Goal: Information Seeking & Learning: Check status

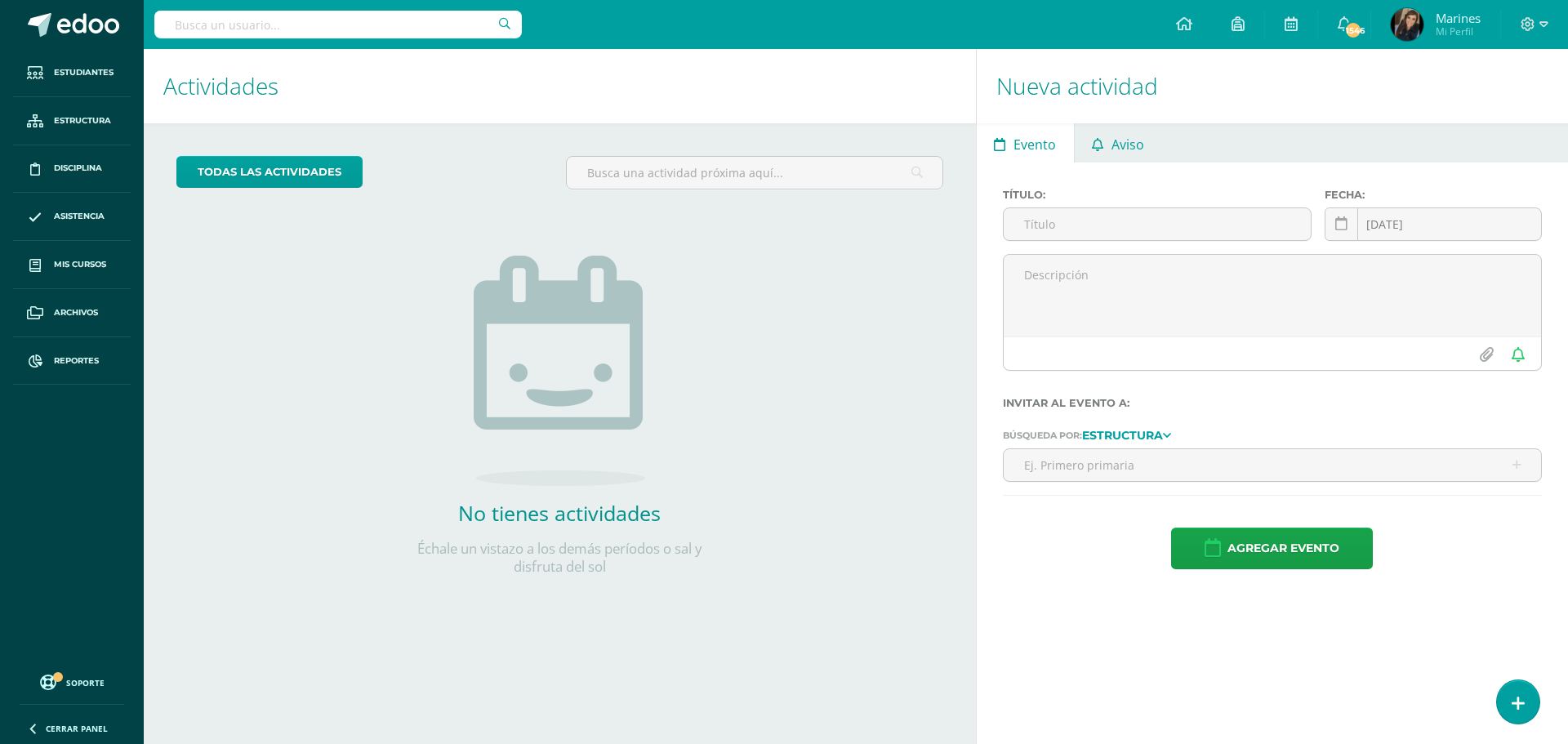
click at [1121, 145] on span "Aviso" at bounding box center [1127, 144] width 33 height 40
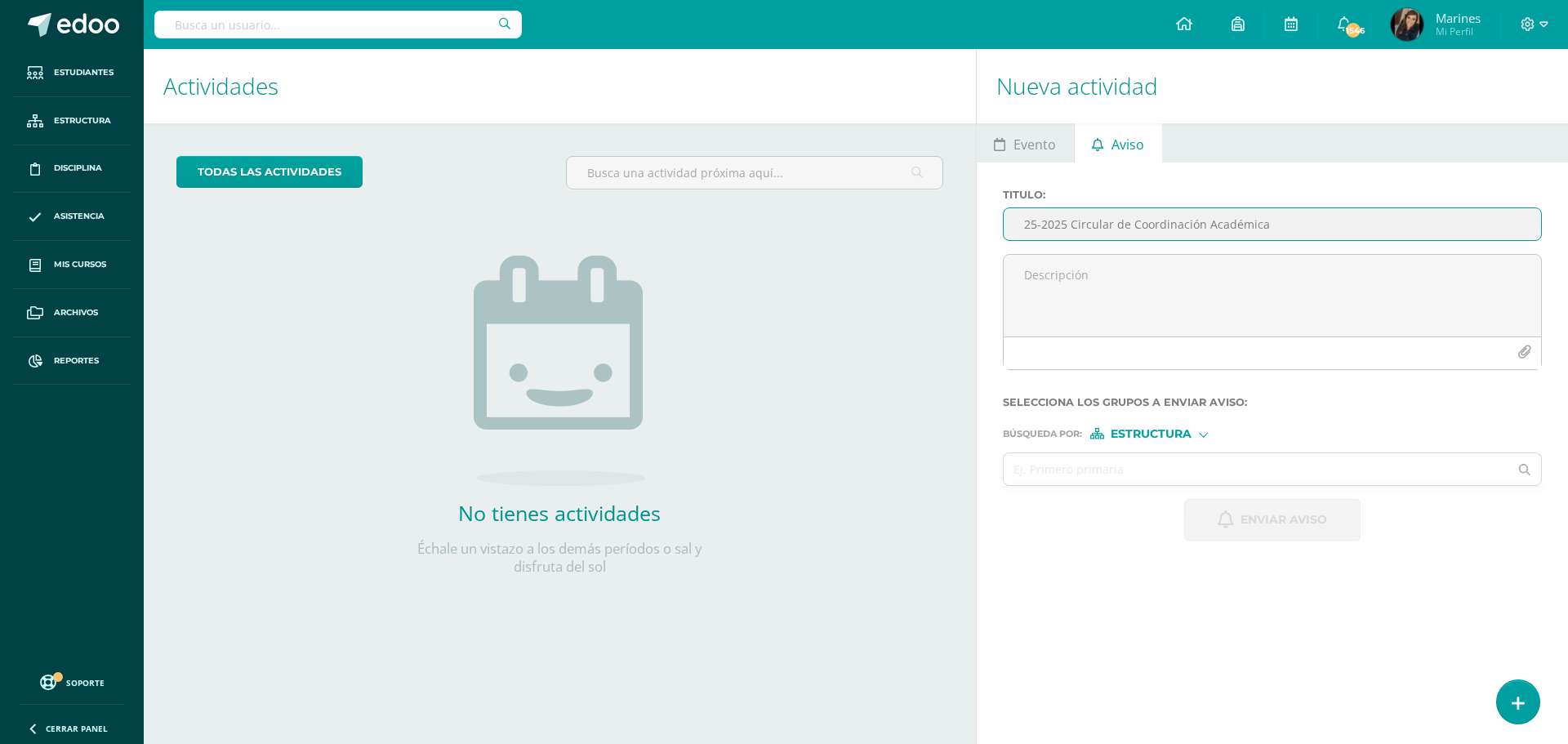
type input "25-2025 Circular de Coordinación Académica"
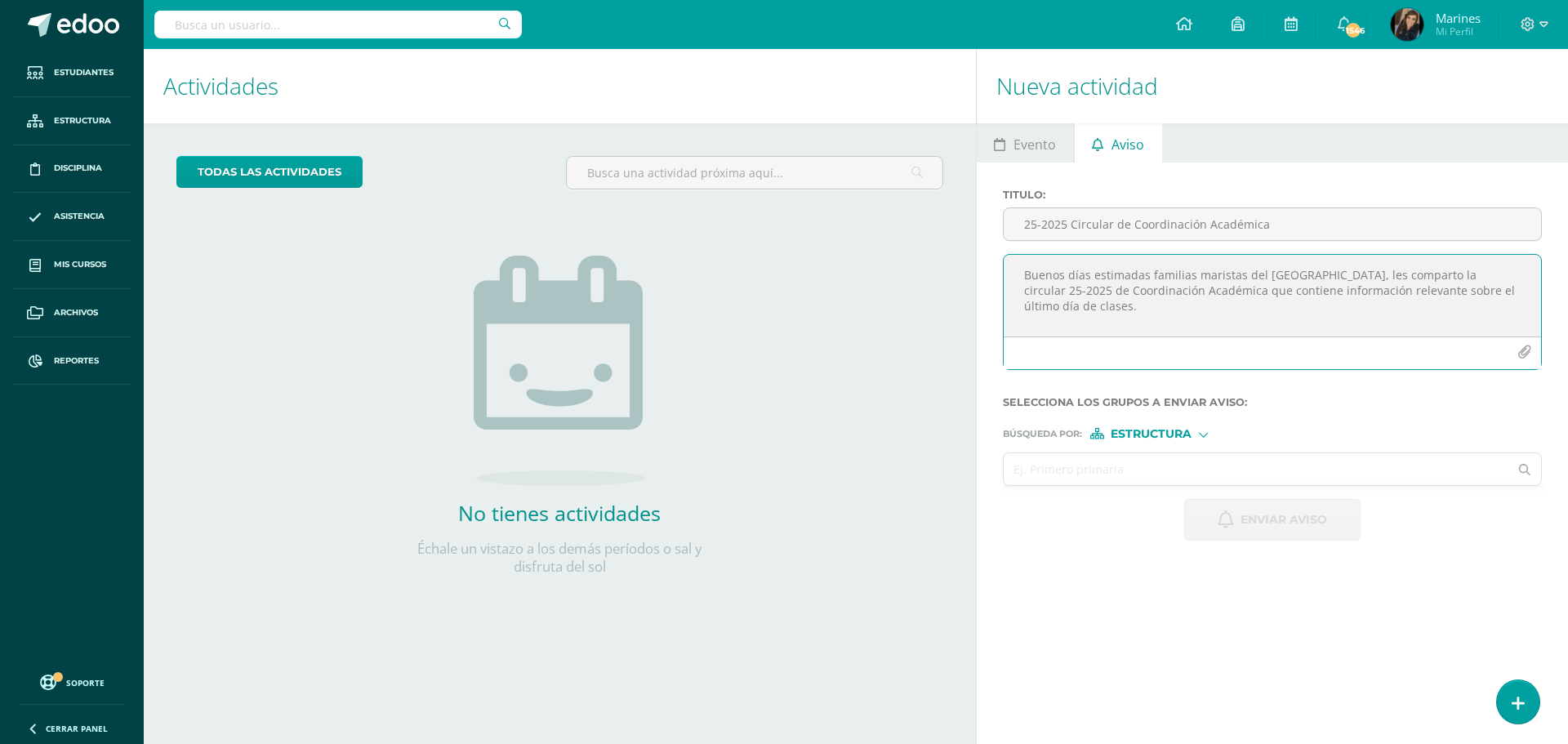
type textarea "Buenos días estimadas familias maristas del Liceo Guatemala, les comparto la ci…"
click at [1132, 467] on input "text" at bounding box center [1256, 469] width 506 height 32
type input "terc"
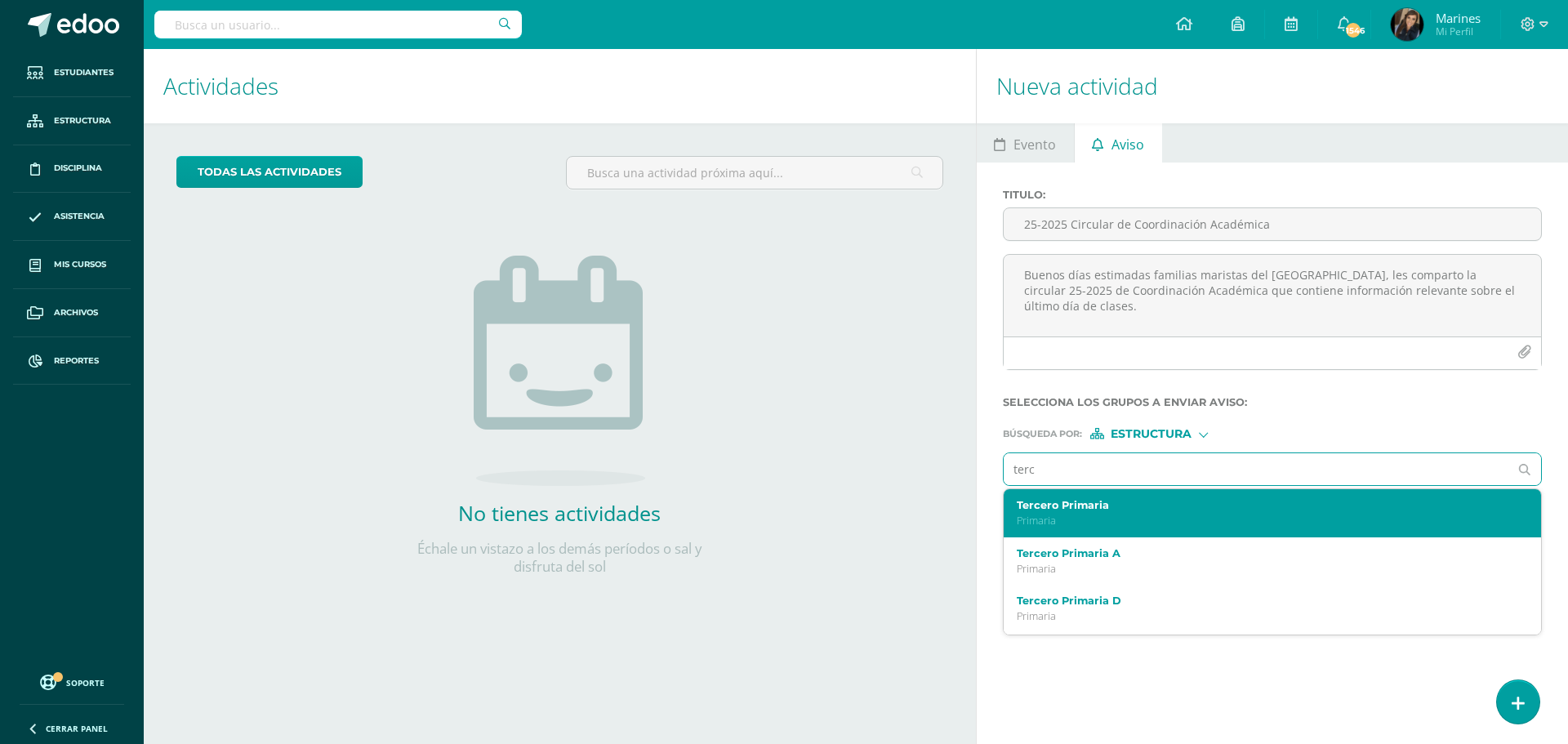
click at [1051, 514] on p "Primaria" at bounding box center [1261, 521] width 489 height 14
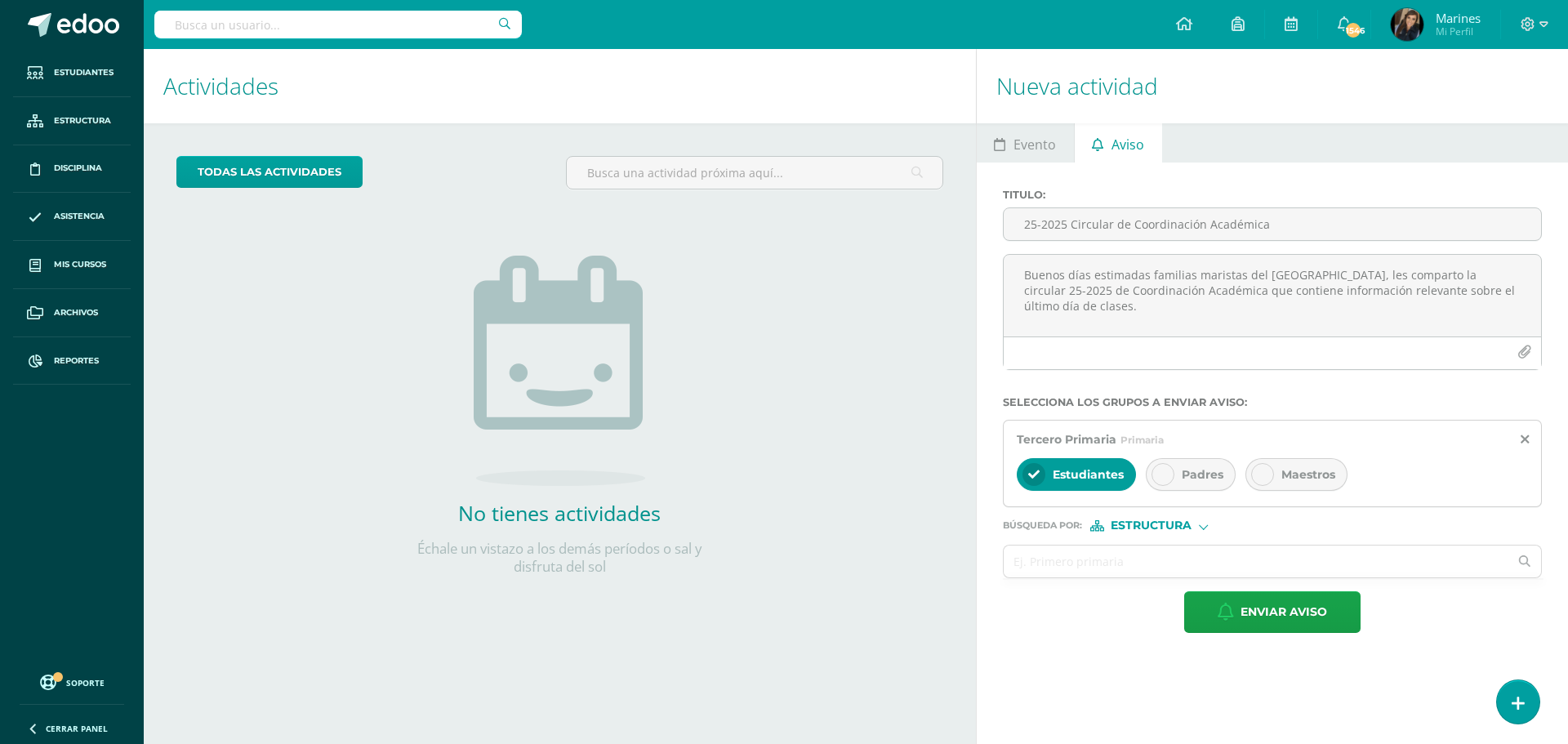
click at [1194, 479] on span "Padres" at bounding box center [1202, 474] width 41 height 15
click at [1134, 567] on input "text" at bounding box center [1256, 561] width 506 height 32
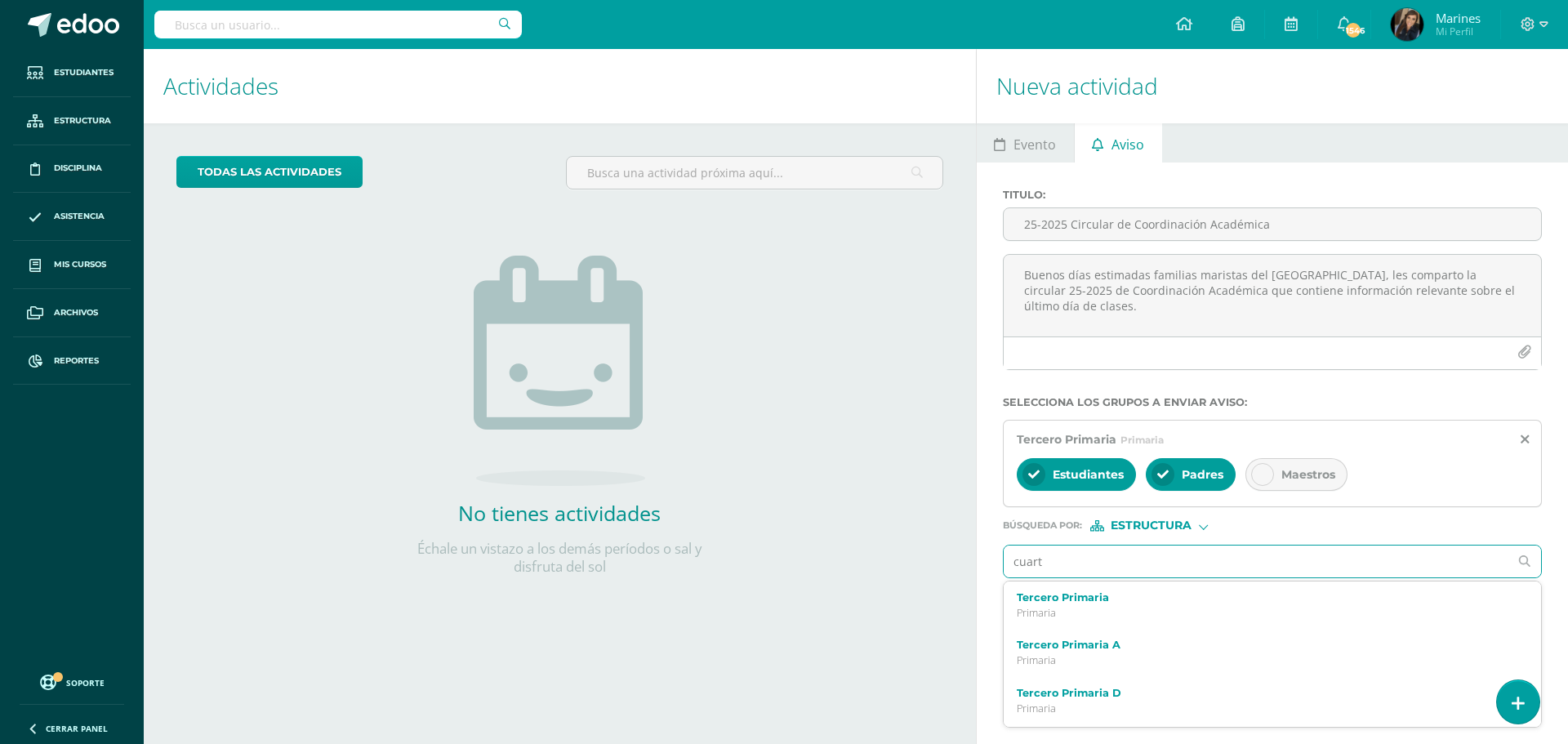
type input "cuarto"
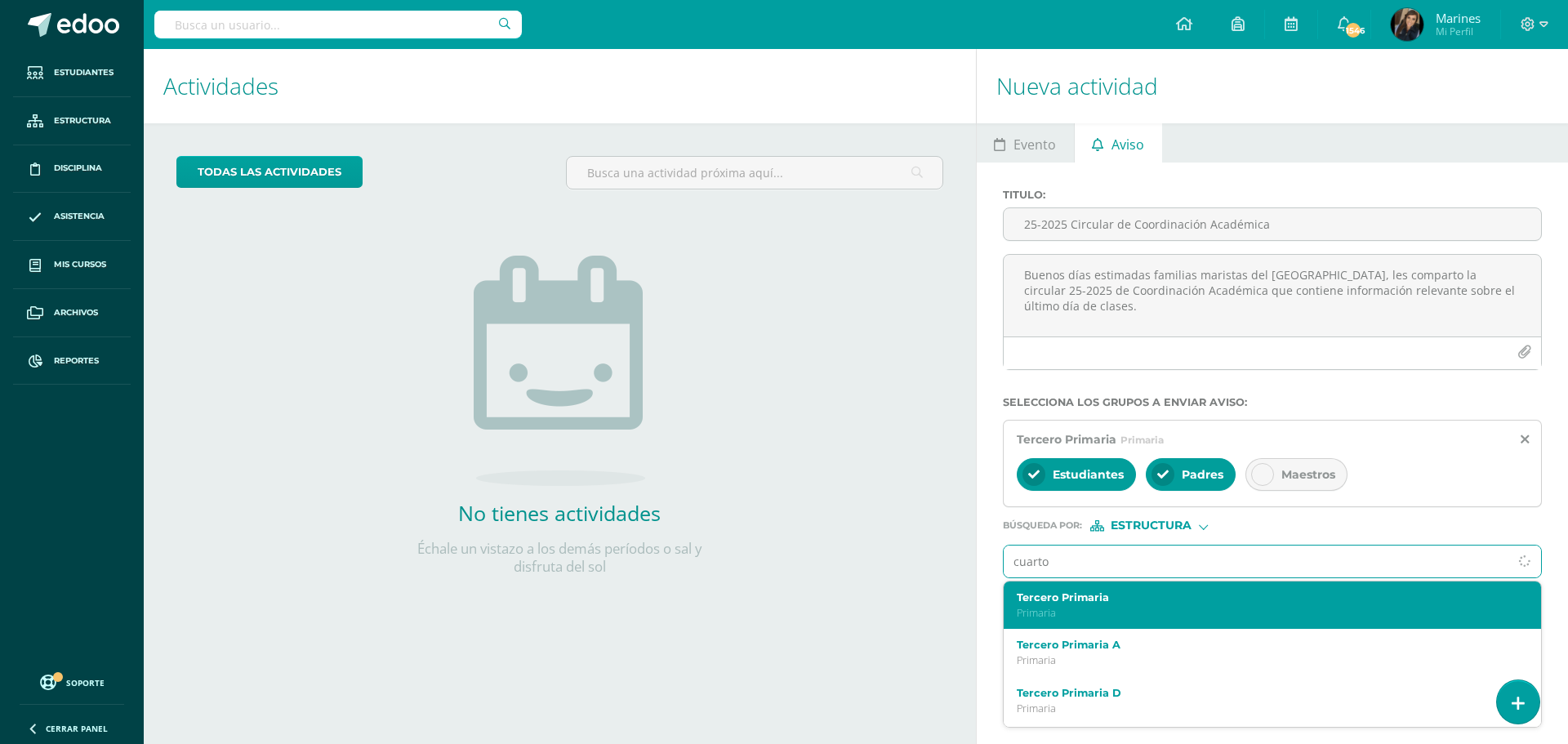
click at [1108, 588] on div "Tercero Primaria Primaria" at bounding box center [1273, 606] width 538 height 48
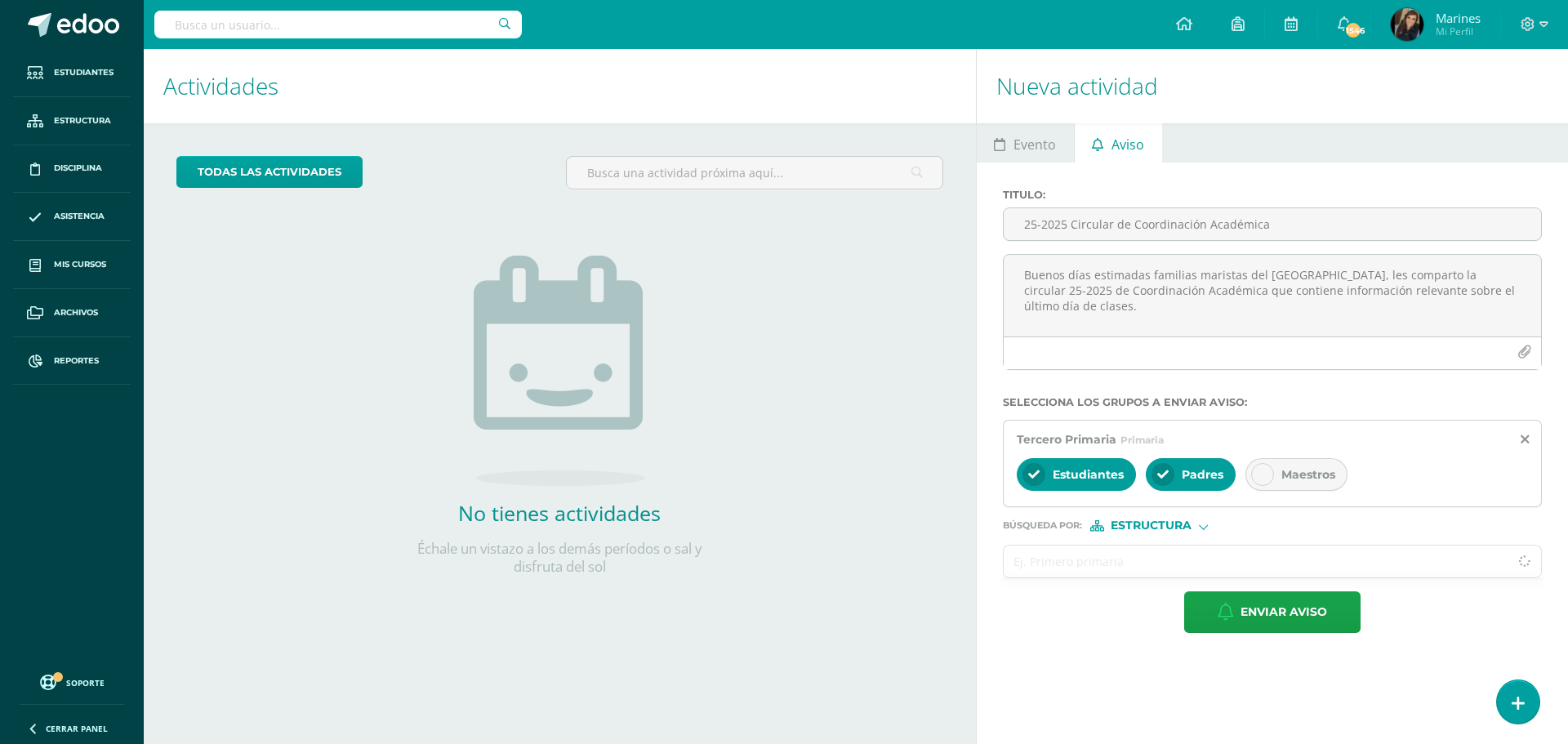
click at [1100, 547] on input "text" at bounding box center [1256, 561] width 506 height 32
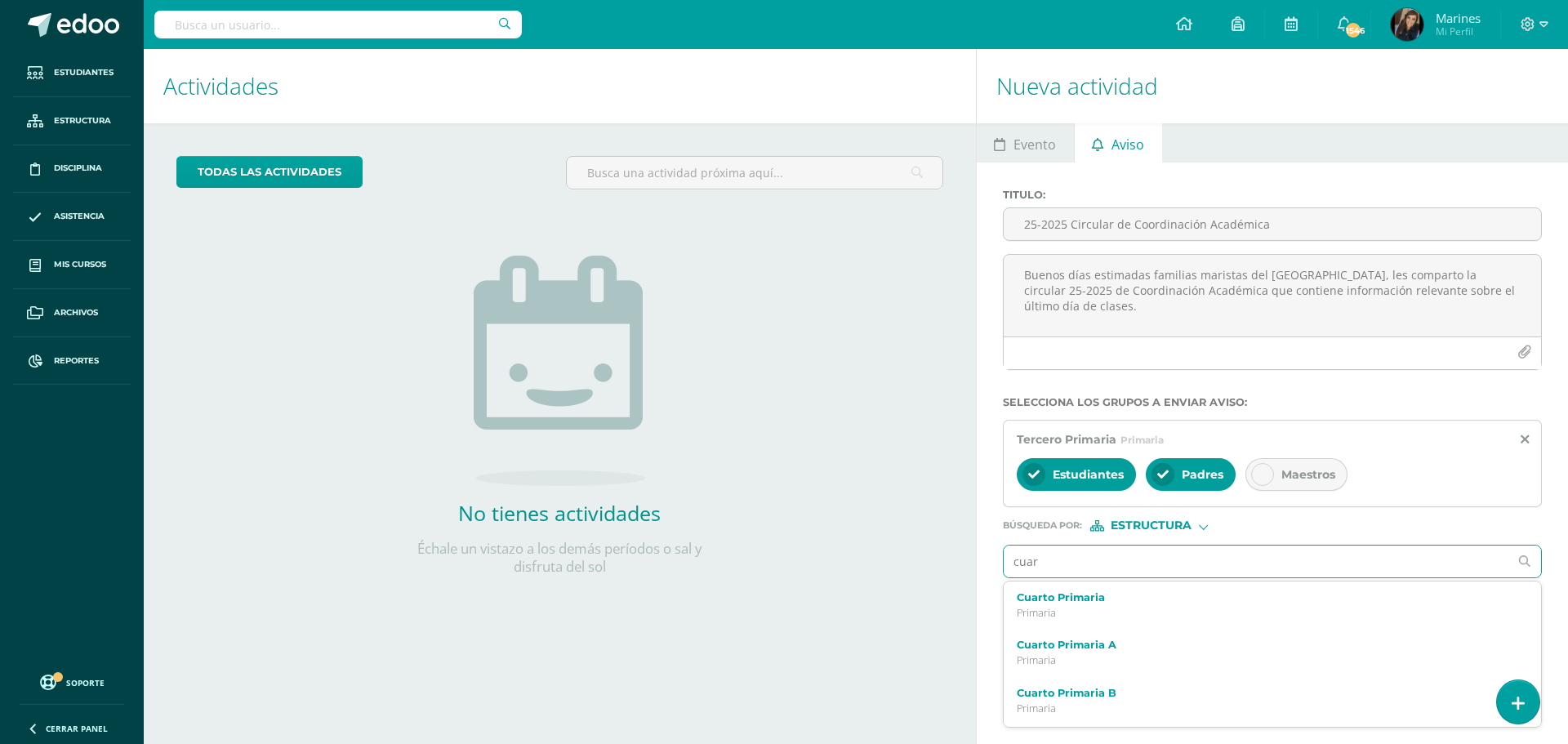
type input "cuart"
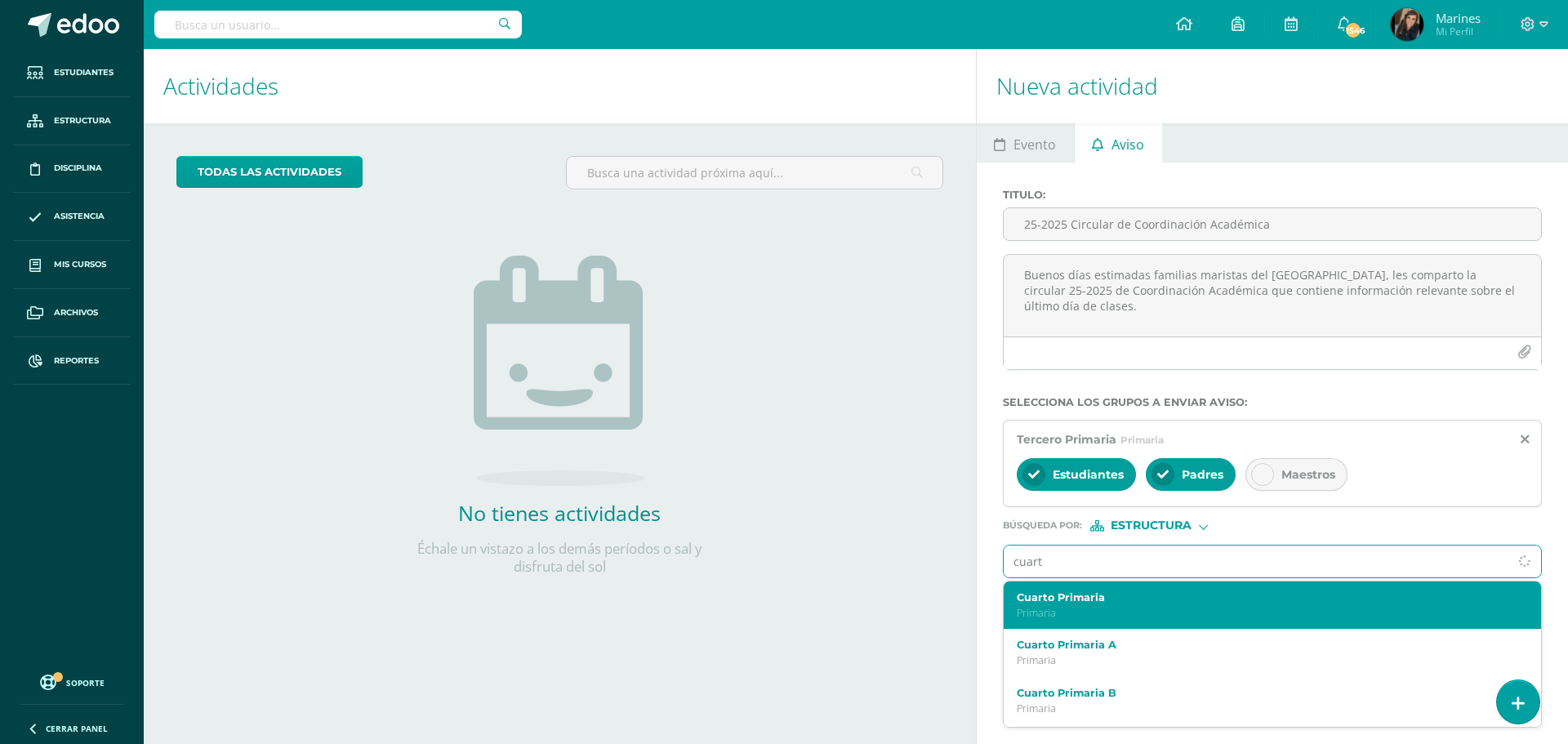
click at [1094, 595] on label "Cuarto Primaria" at bounding box center [1261, 597] width 489 height 12
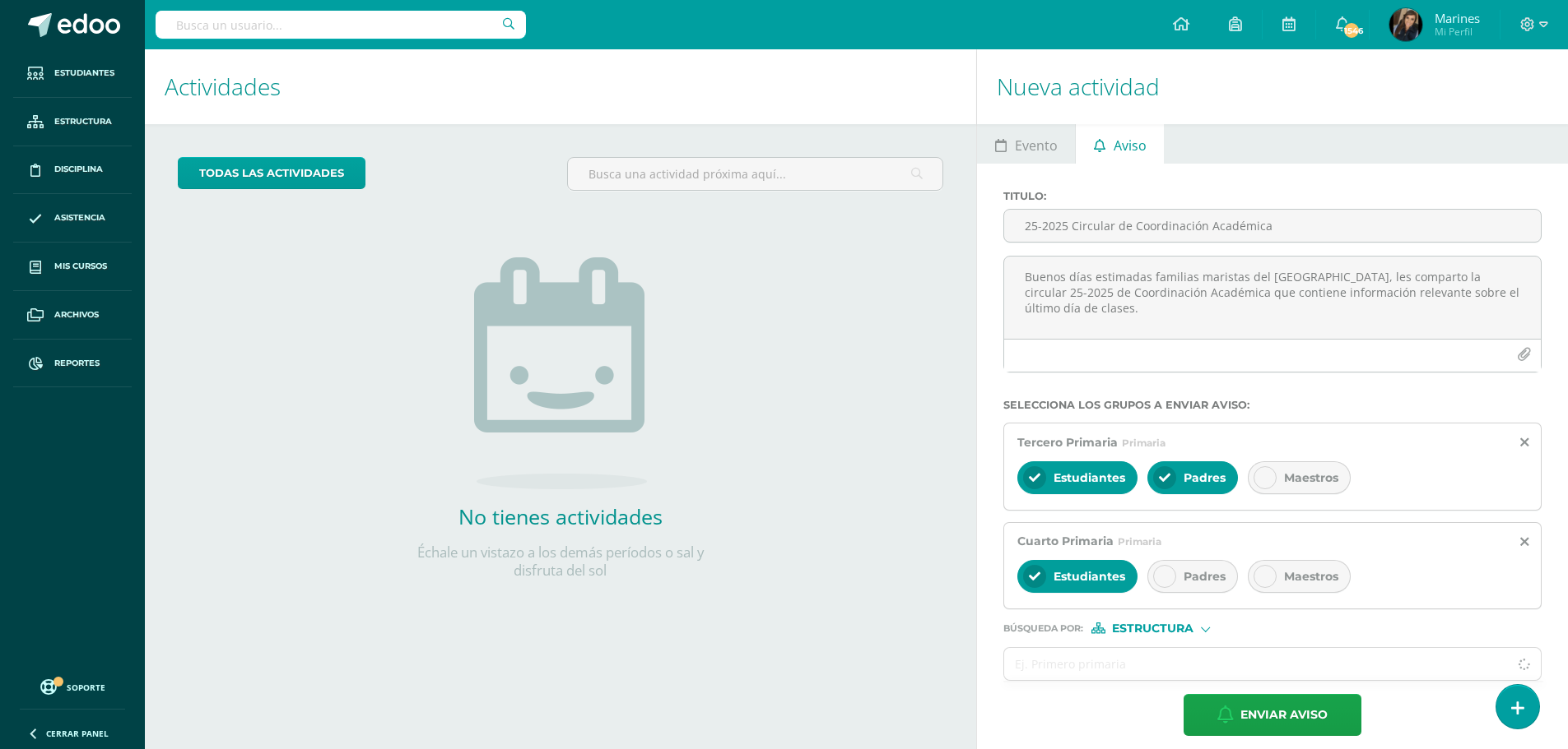
click at [1219, 577] on span "Padres" at bounding box center [1204, 576] width 42 height 15
click at [1173, 650] on input "text" at bounding box center [1256, 663] width 504 height 32
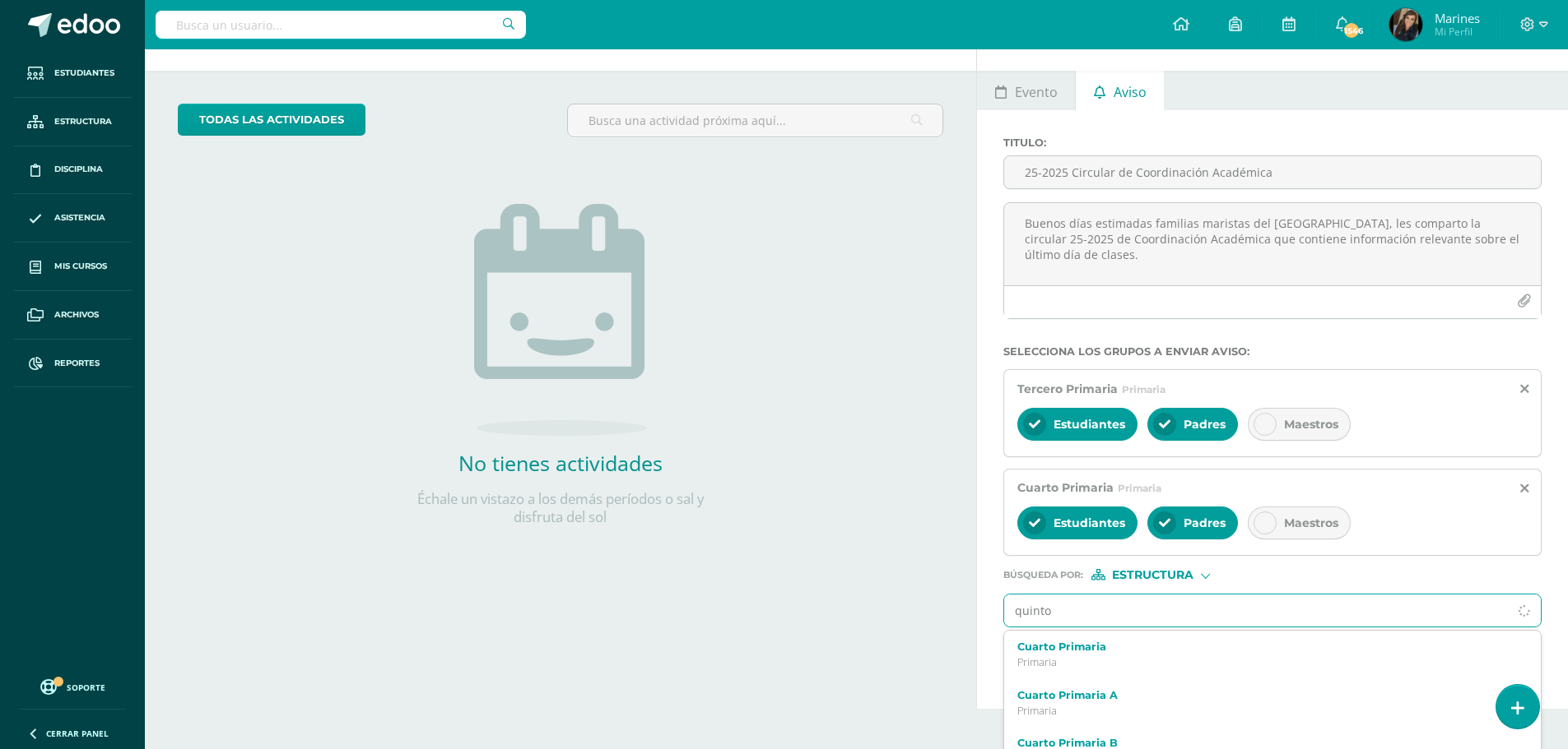
scroll to position [82, 0]
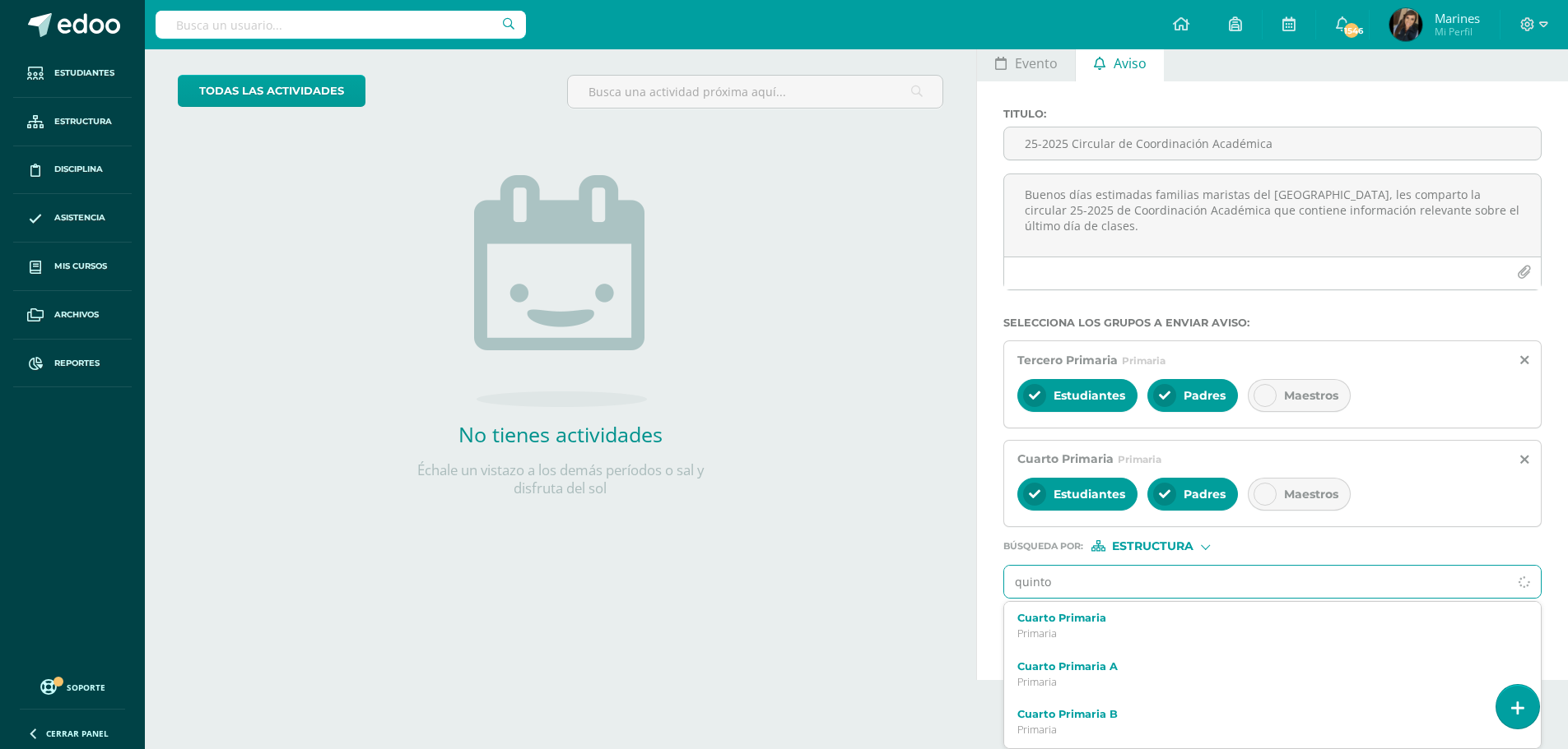
type input "quinto"
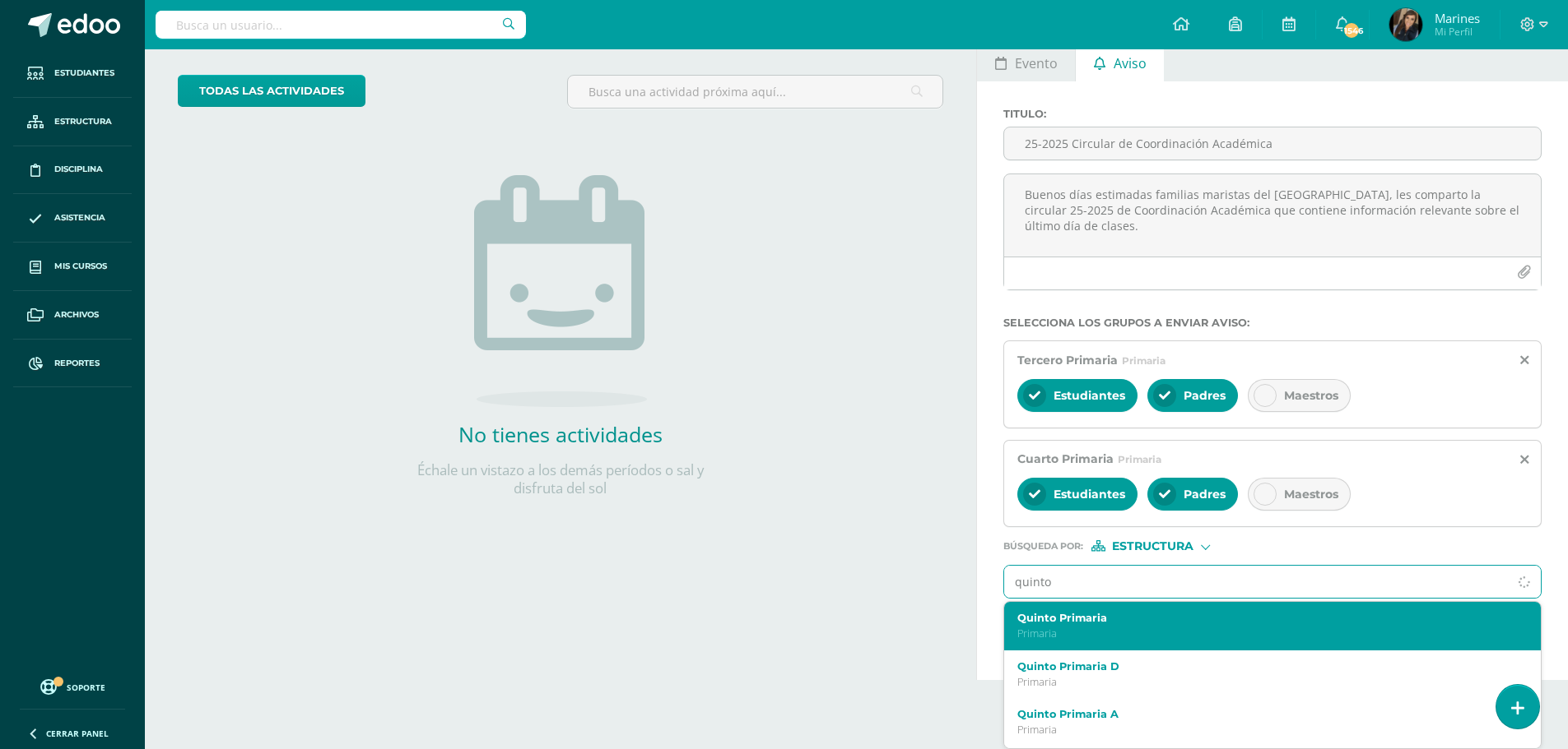
click at [1089, 626] on div "Quinto Primaria Primaria" at bounding box center [1261, 626] width 488 height 29
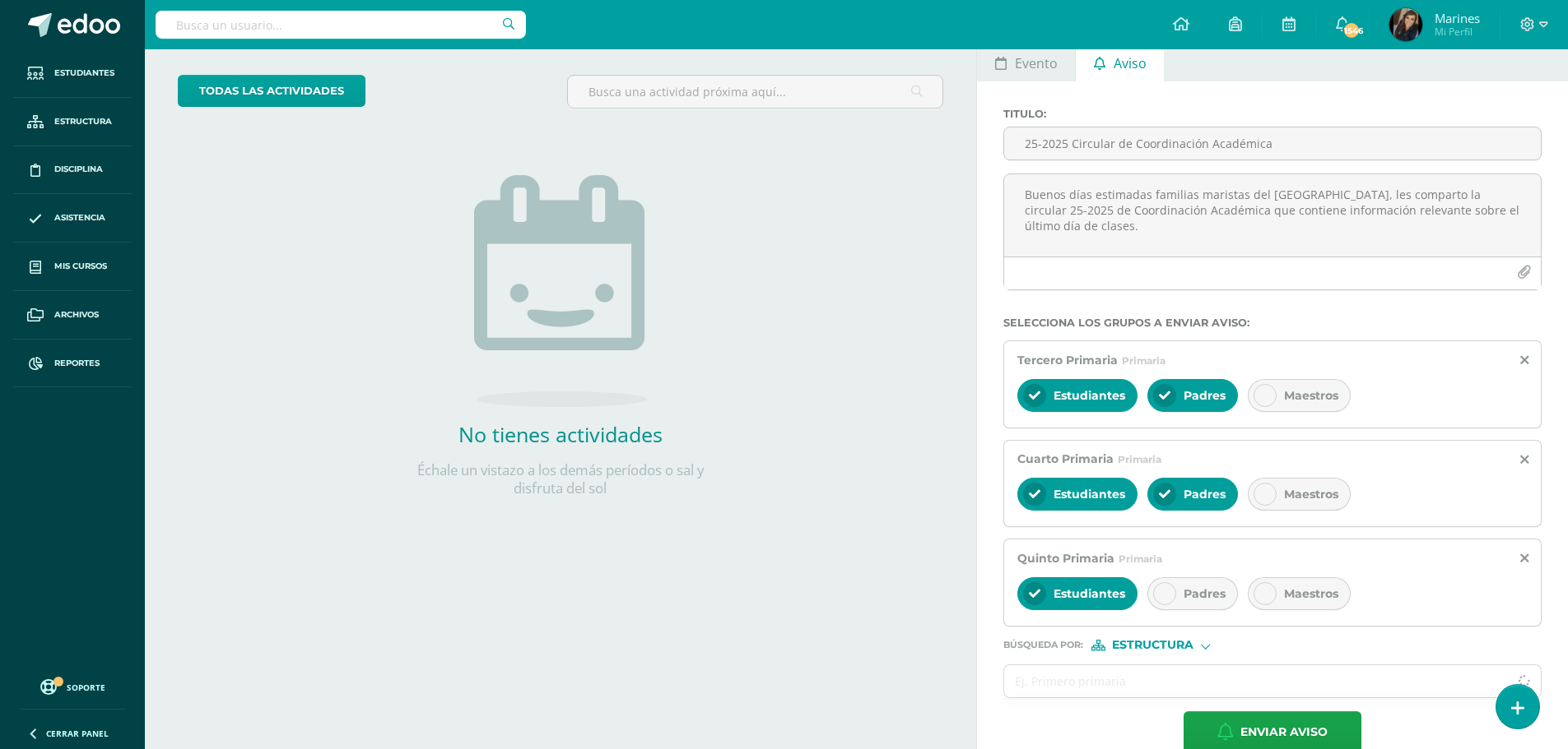
click at [1183, 594] on span "Padres" at bounding box center [1204, 593] width 42 height 15
click at [1125, 670] on input "text" at bounding box center [1256, 681] width 504 height 32
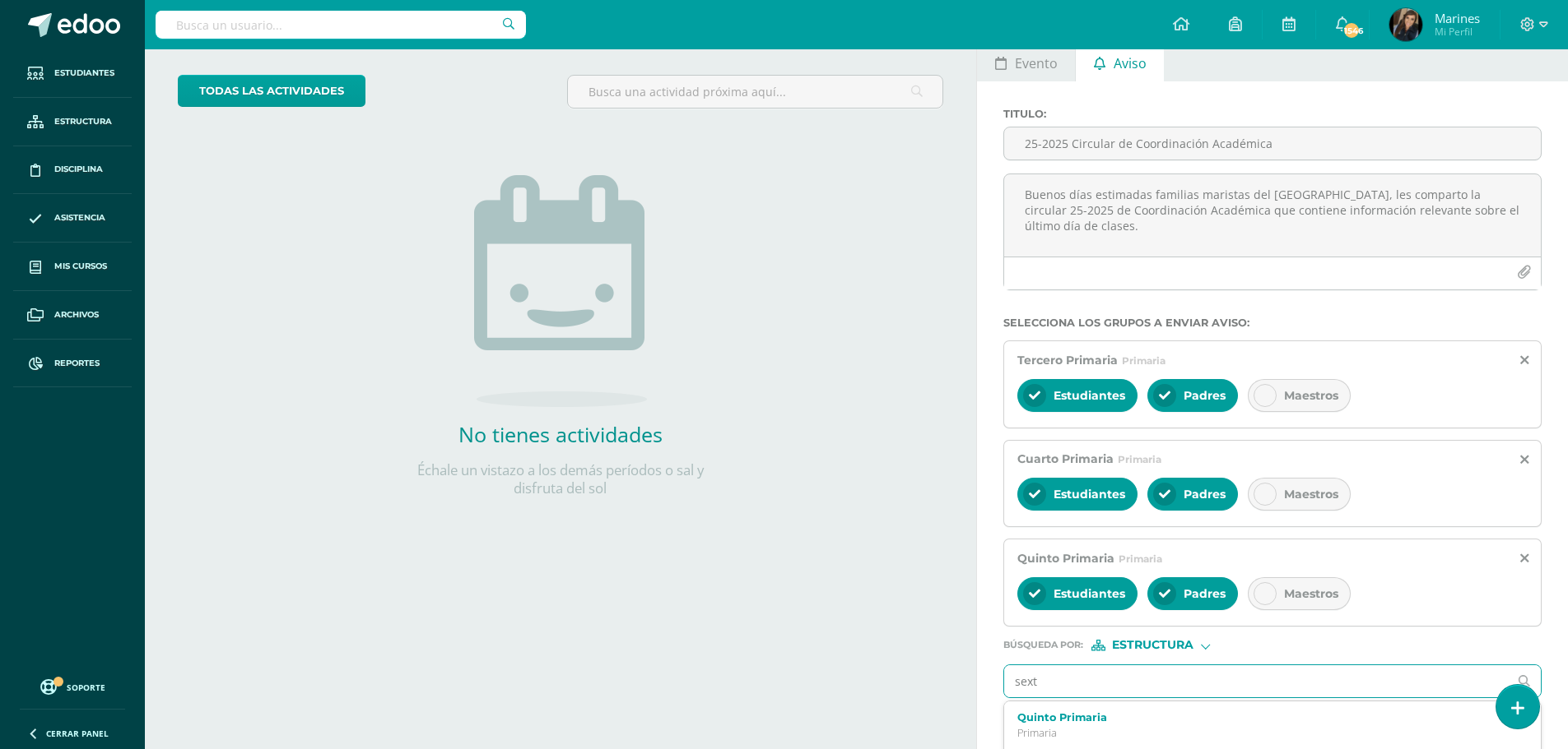
type input "sexto"
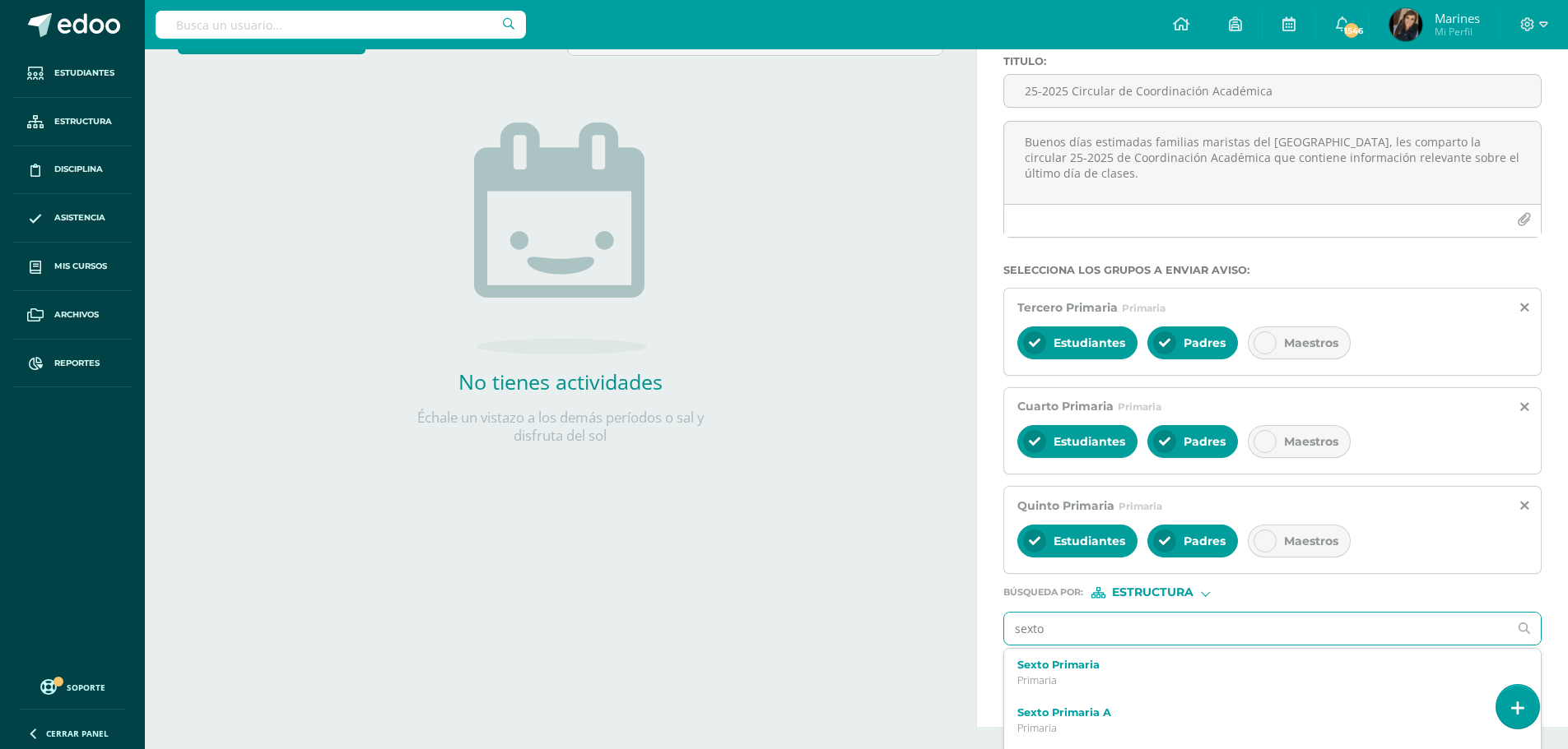
scroll to position [164, 0]
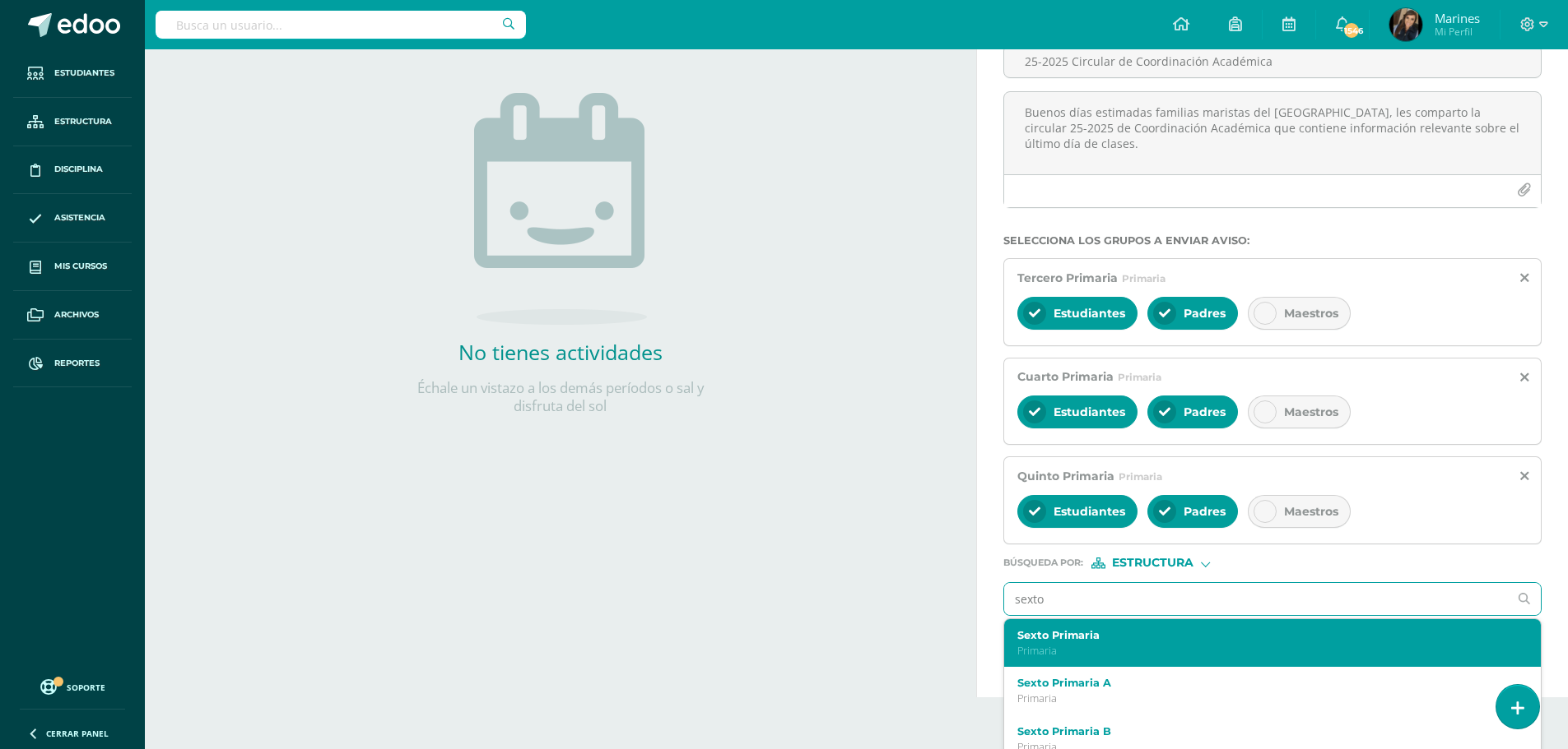
click at [1111, 645] on p "Primaria" at bounding box center [1261, 651] width 488 height 14
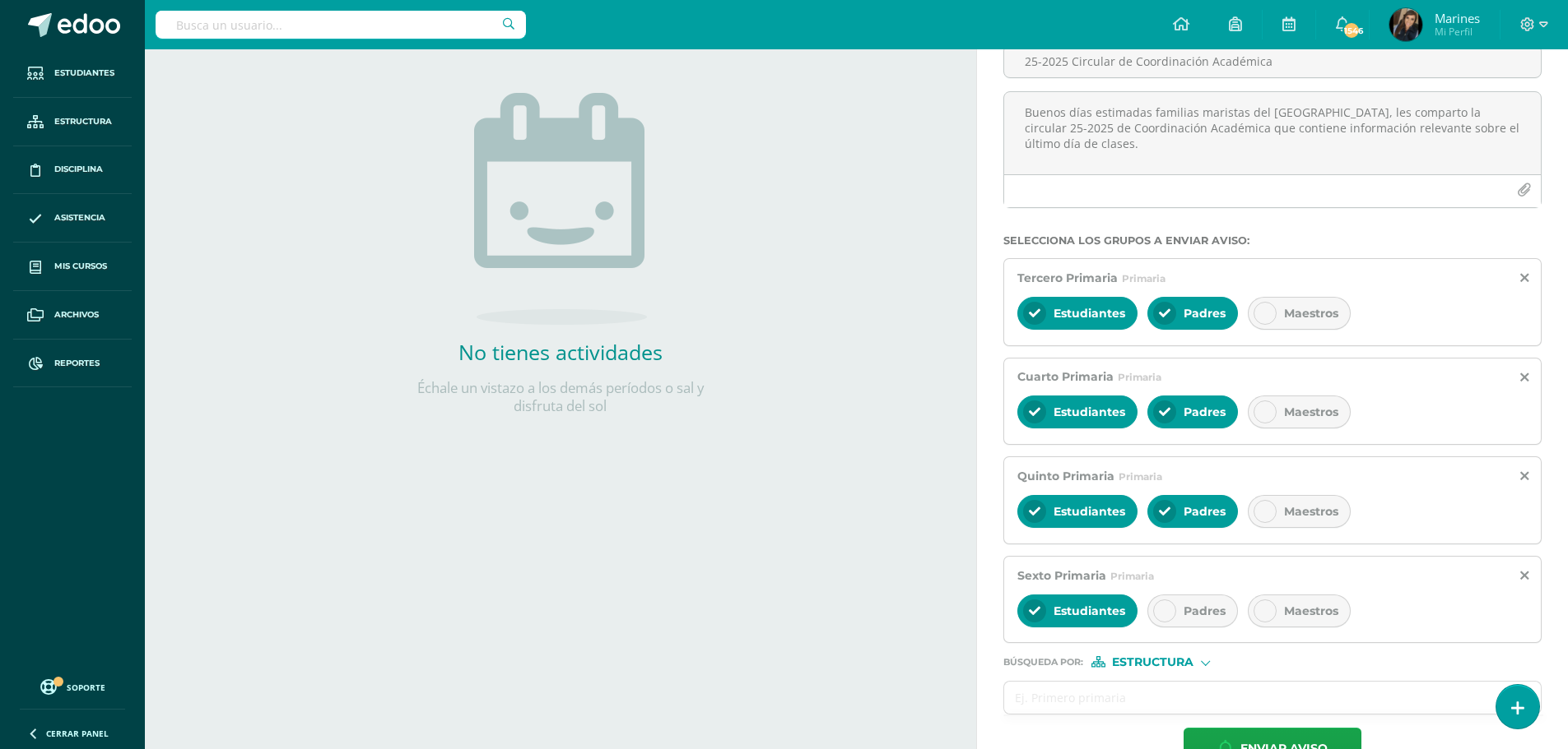
click at [1170, 619] on div at bounding box center [1164, 611] width 23 height 23
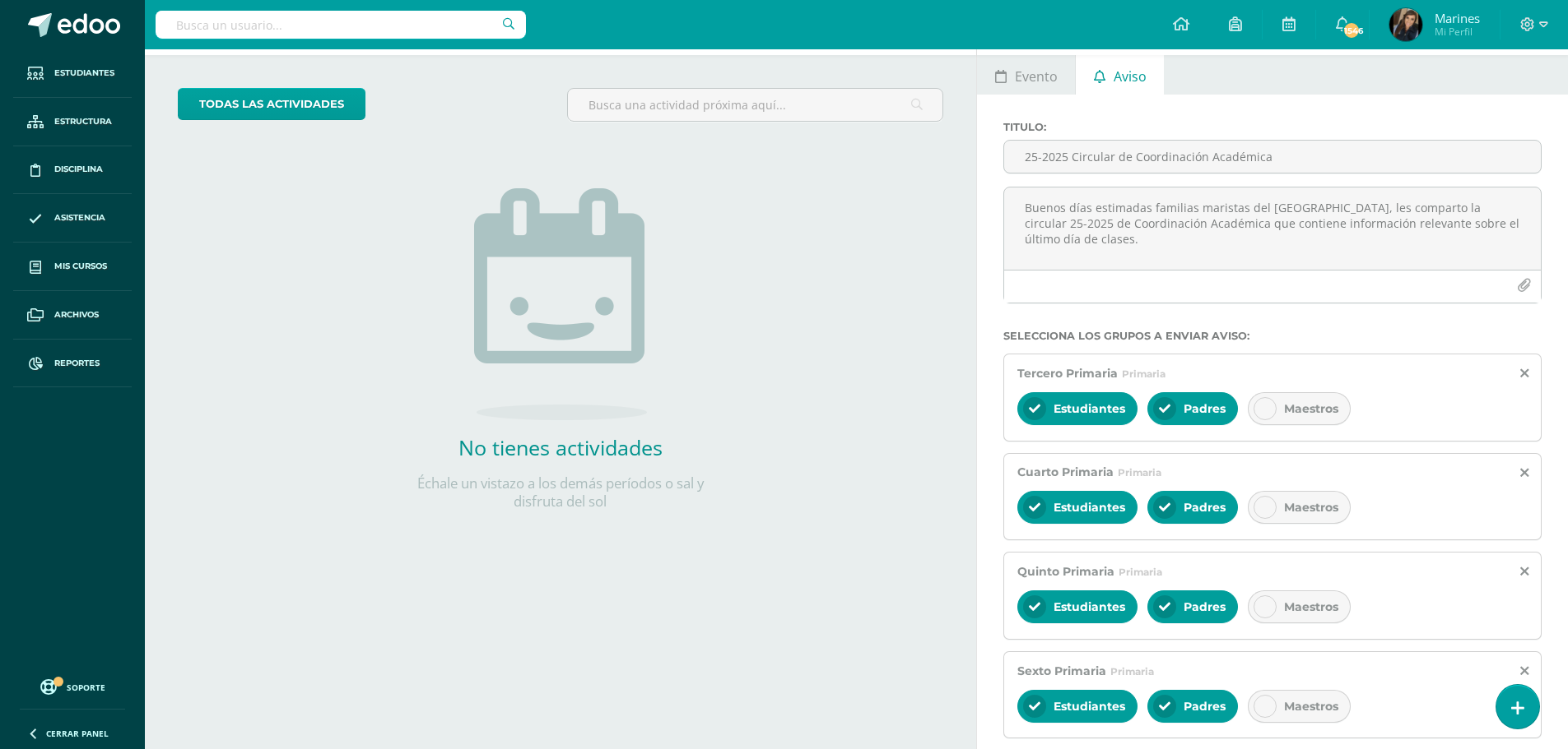
scroll to position [0, 0]
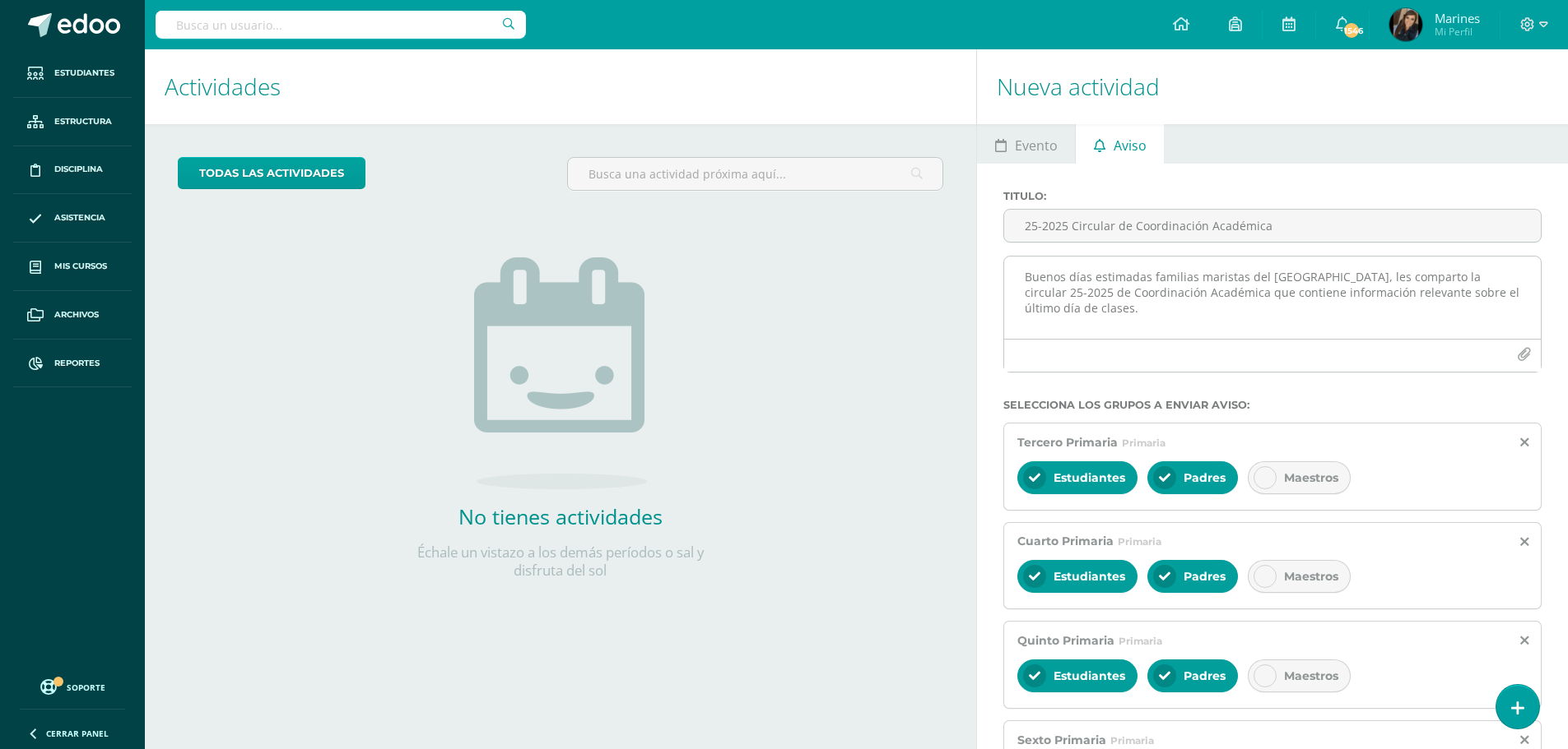
click at [1523, 364] on button "button" at bounding box center [1523, 355] width 32 height 32
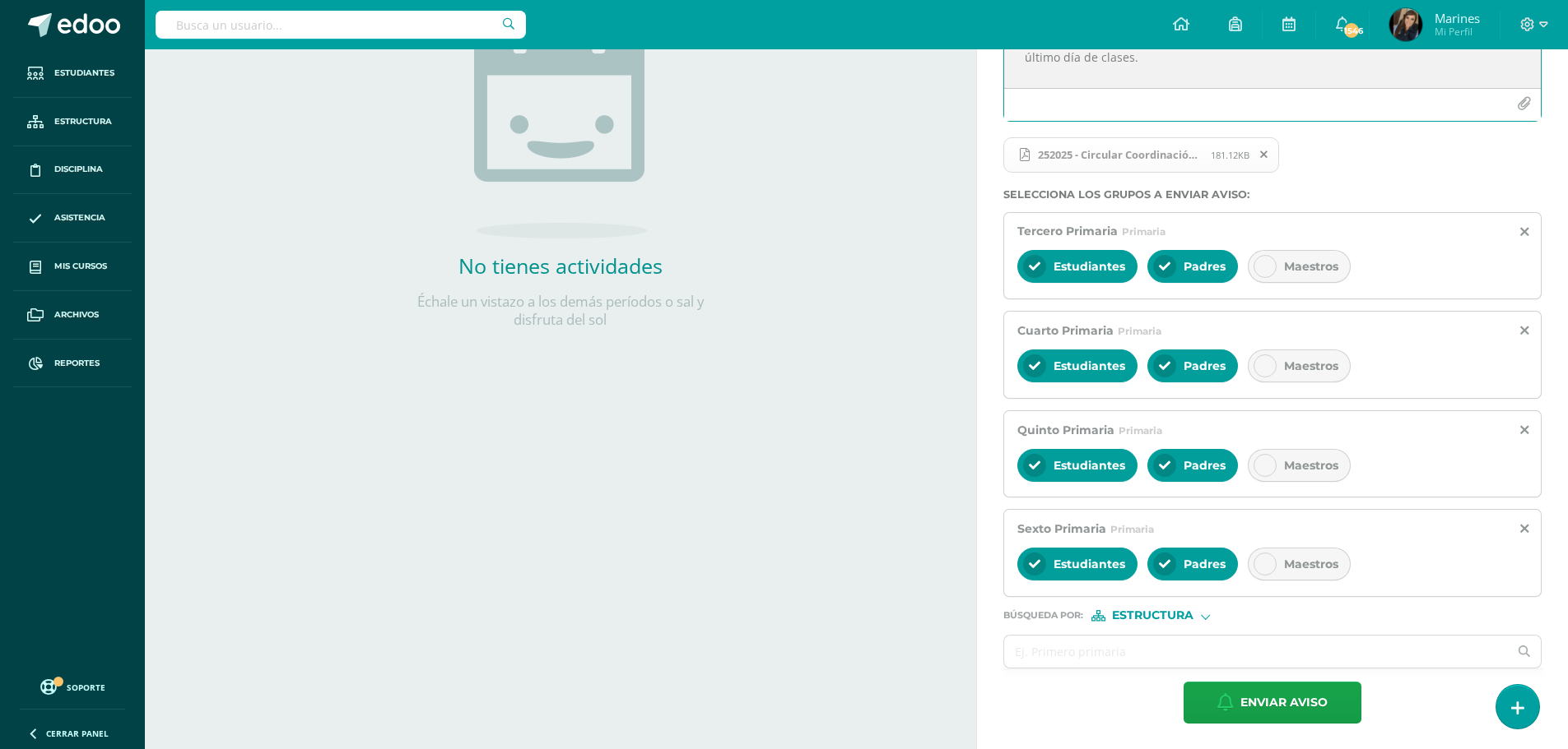
scroll to position [252, 0]
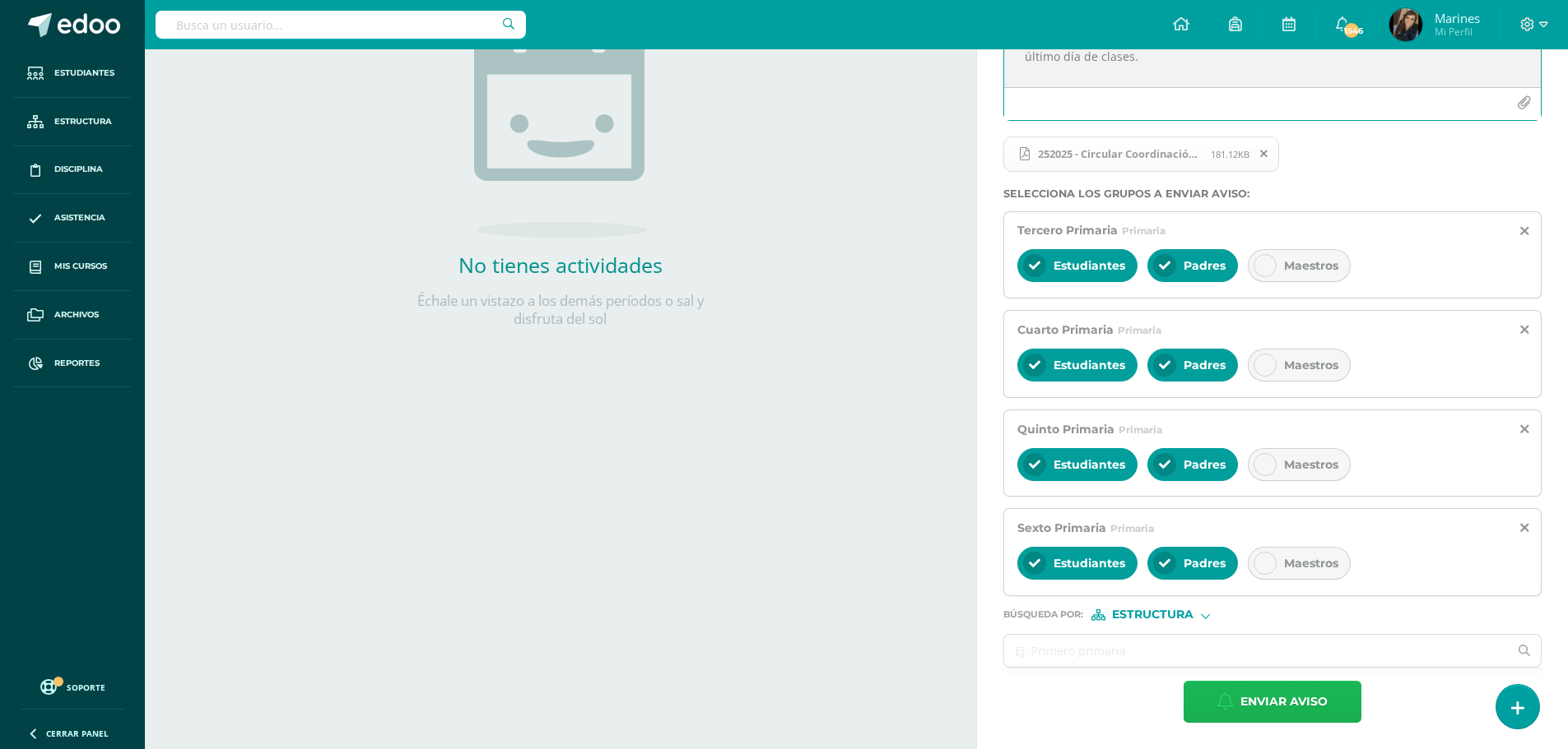
click at [1311, 694] on span "Enviar aviso" at bounding box center [1283, 701] width 87 height 41
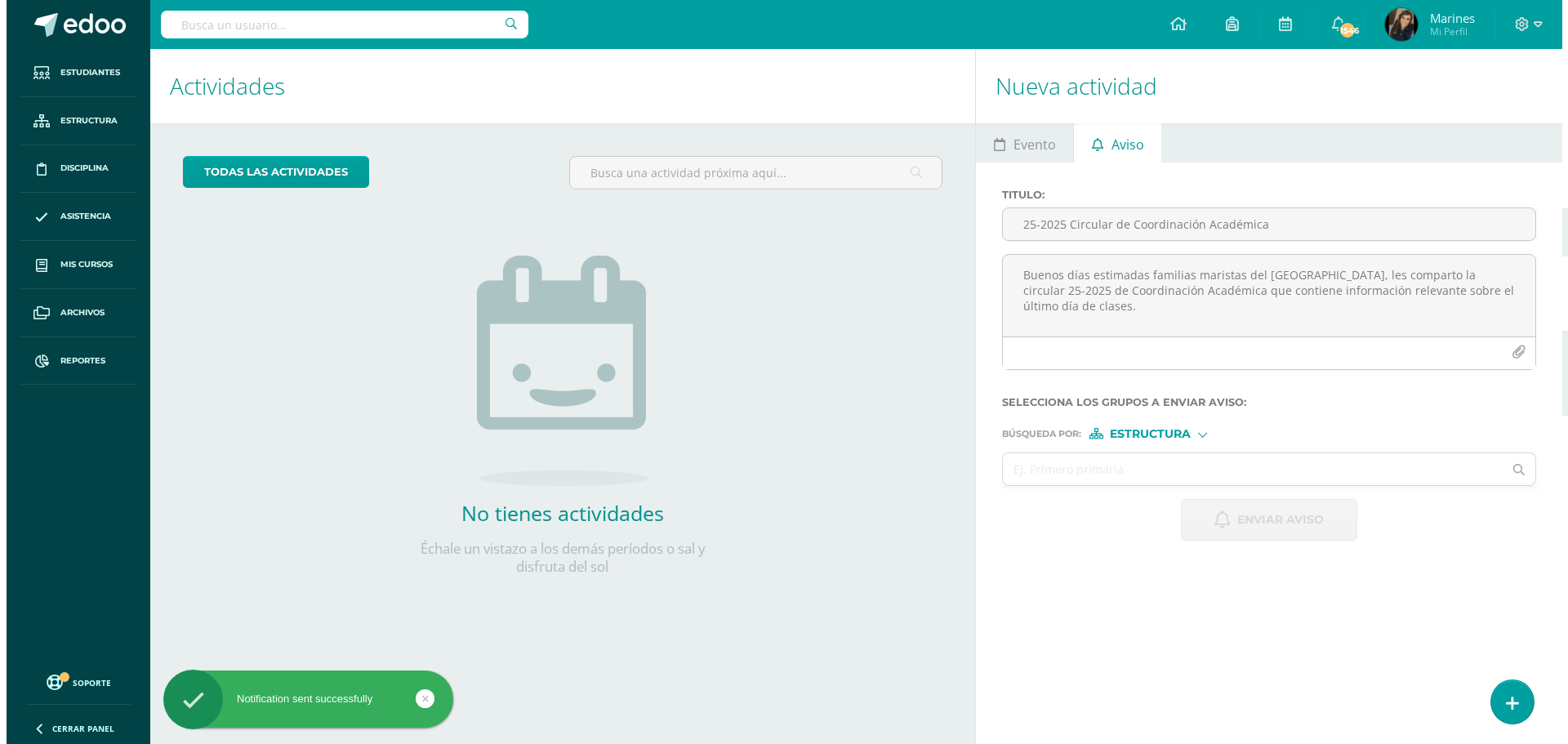
scroll to position [0, 0]
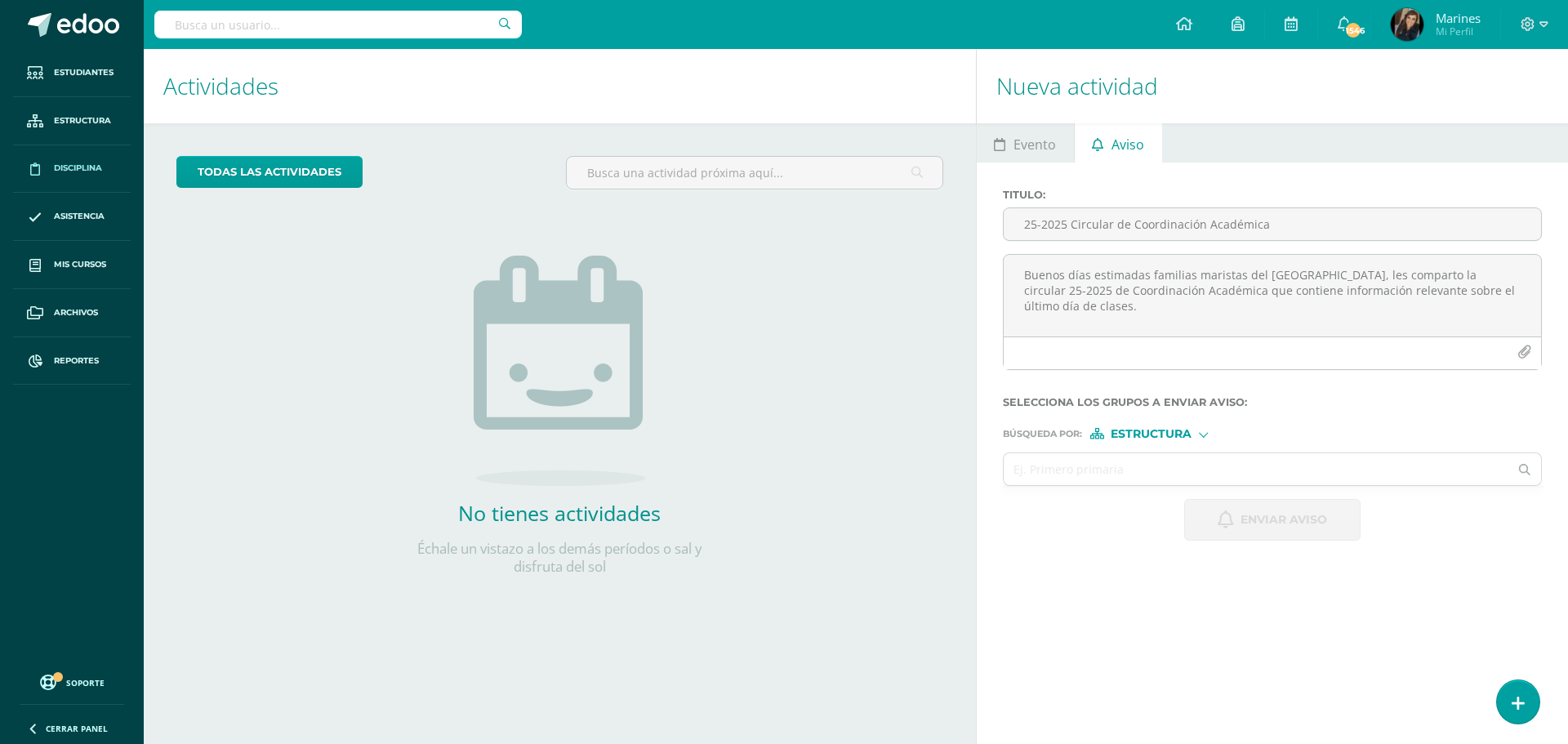
click at [75, 170] on span "Disciplina" at bounding box center [78, 168] width 48 height 13
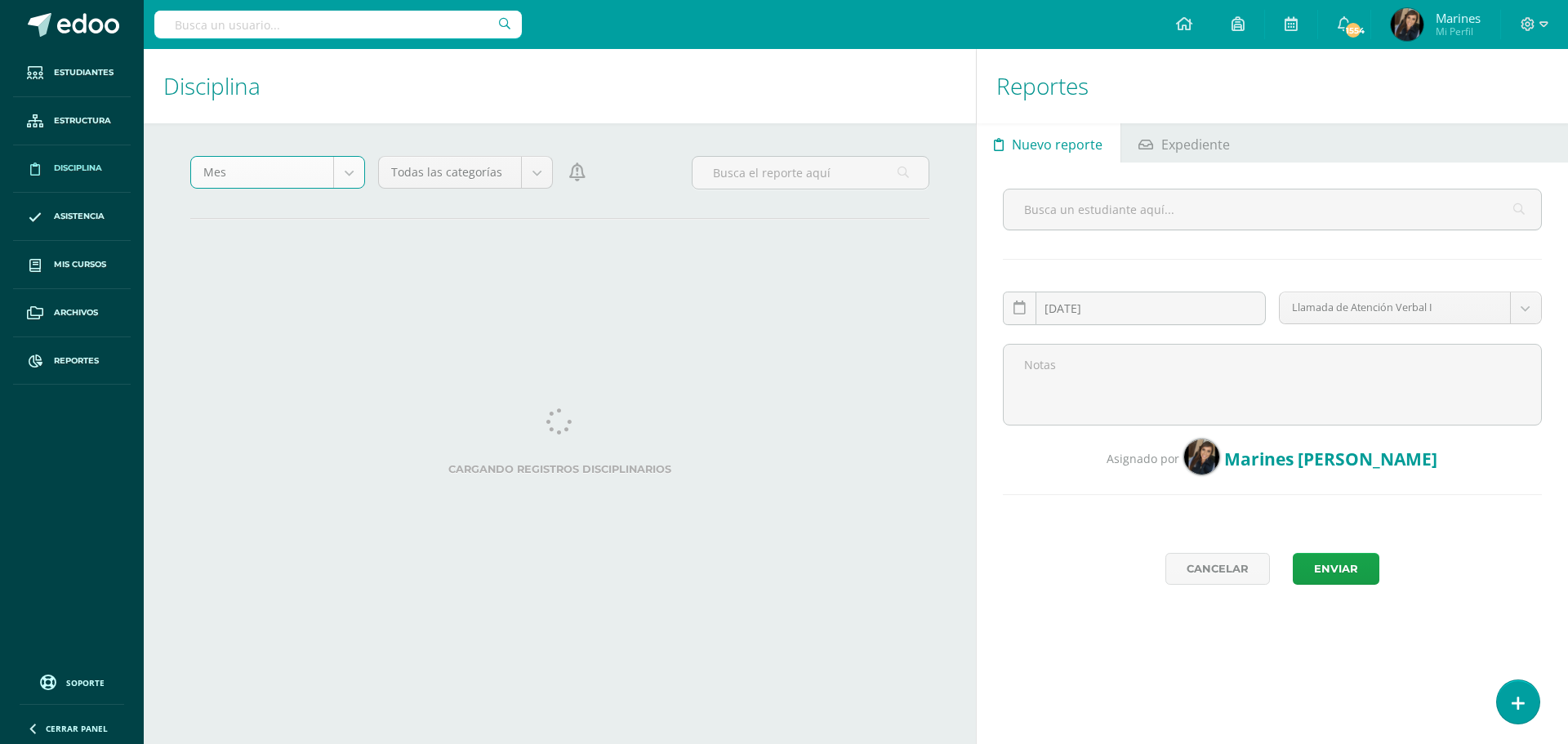
select select "month"
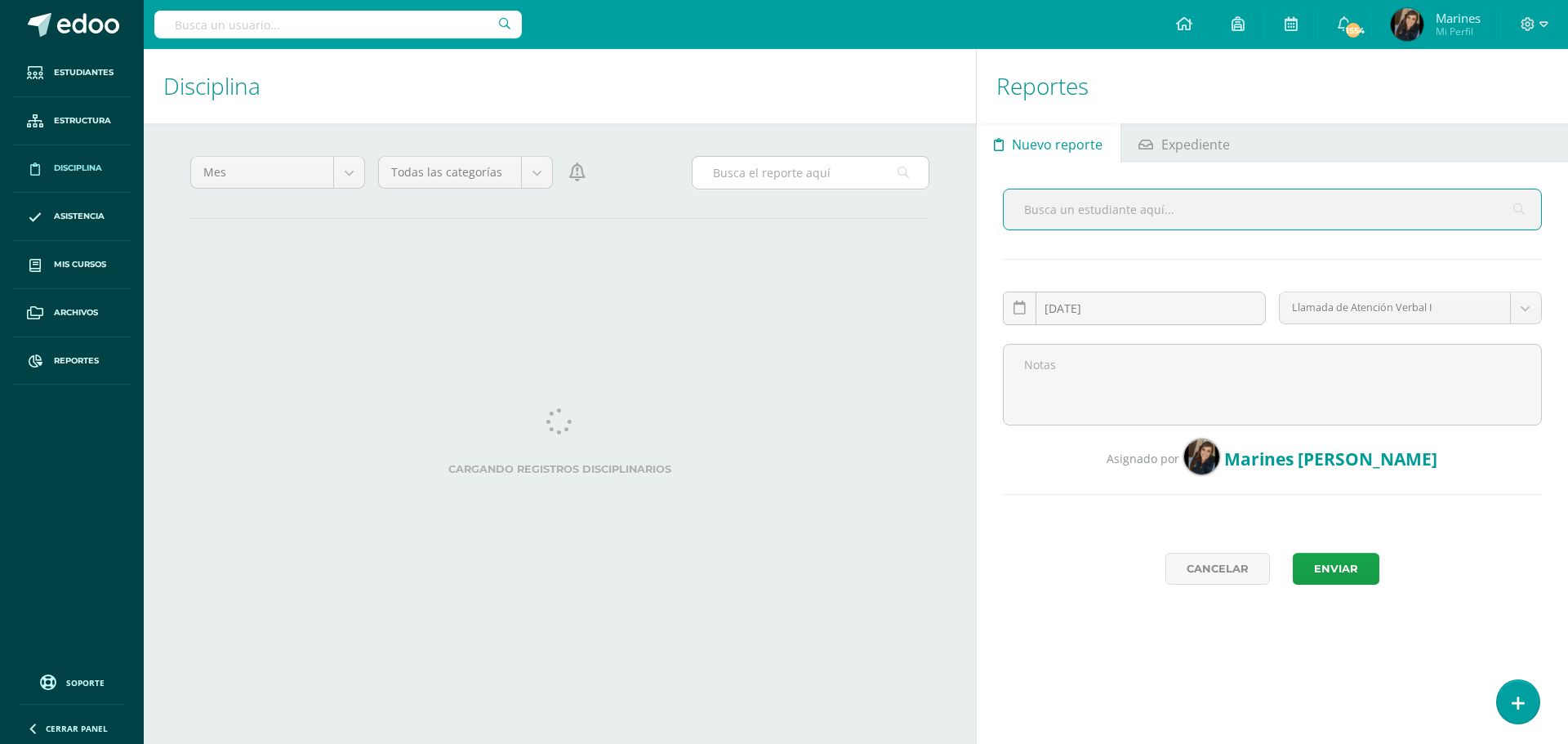
click at [727, 162] on input "text" at bounding box center [810, 173] width 236 height 32
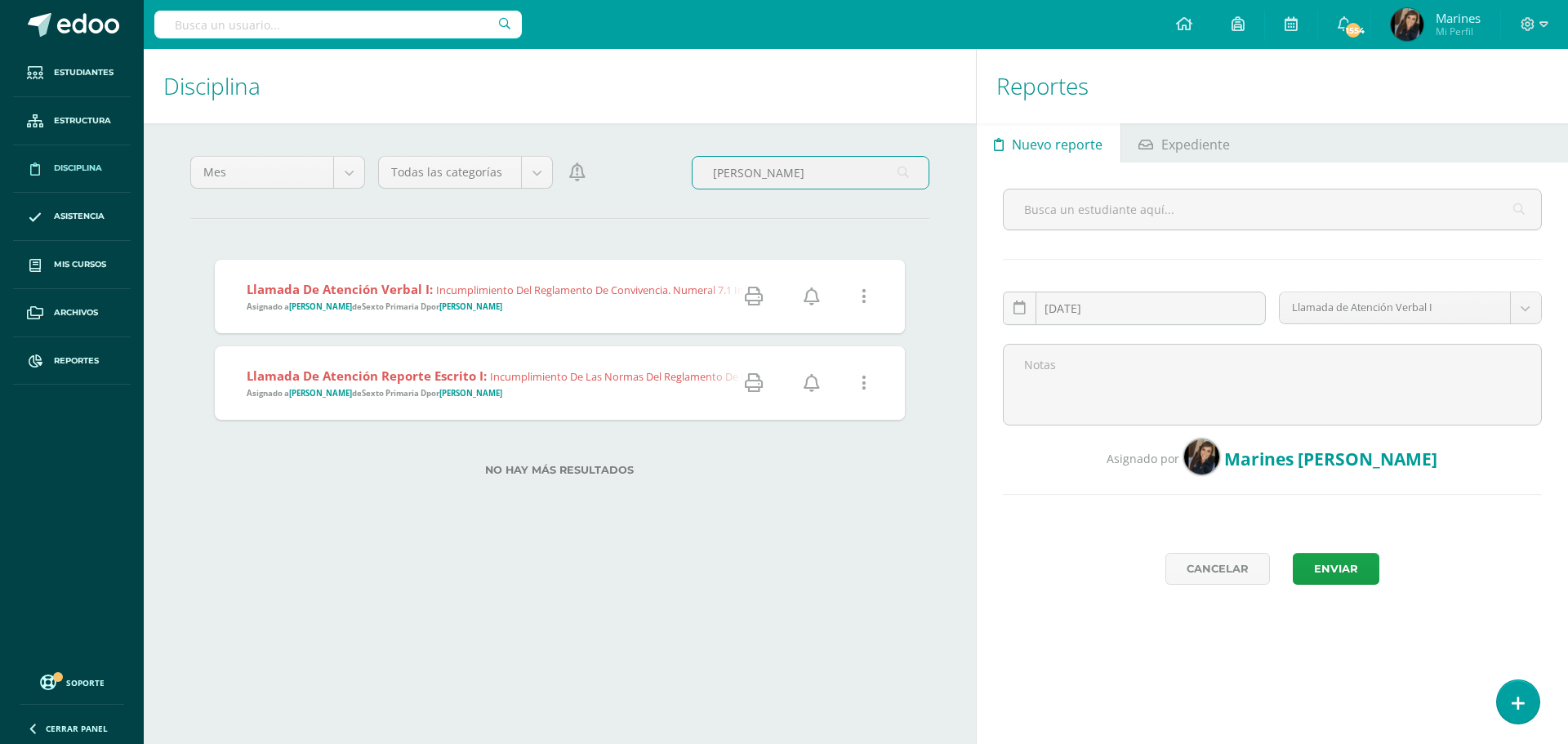
type input "zamora"
click at [506, 291] on span "Incumplimiento del Reglamento de Convivencia. Numeral 7.1 inciso j. Uso inadecu…" at bounding box center [788, 290] width 704 height 15
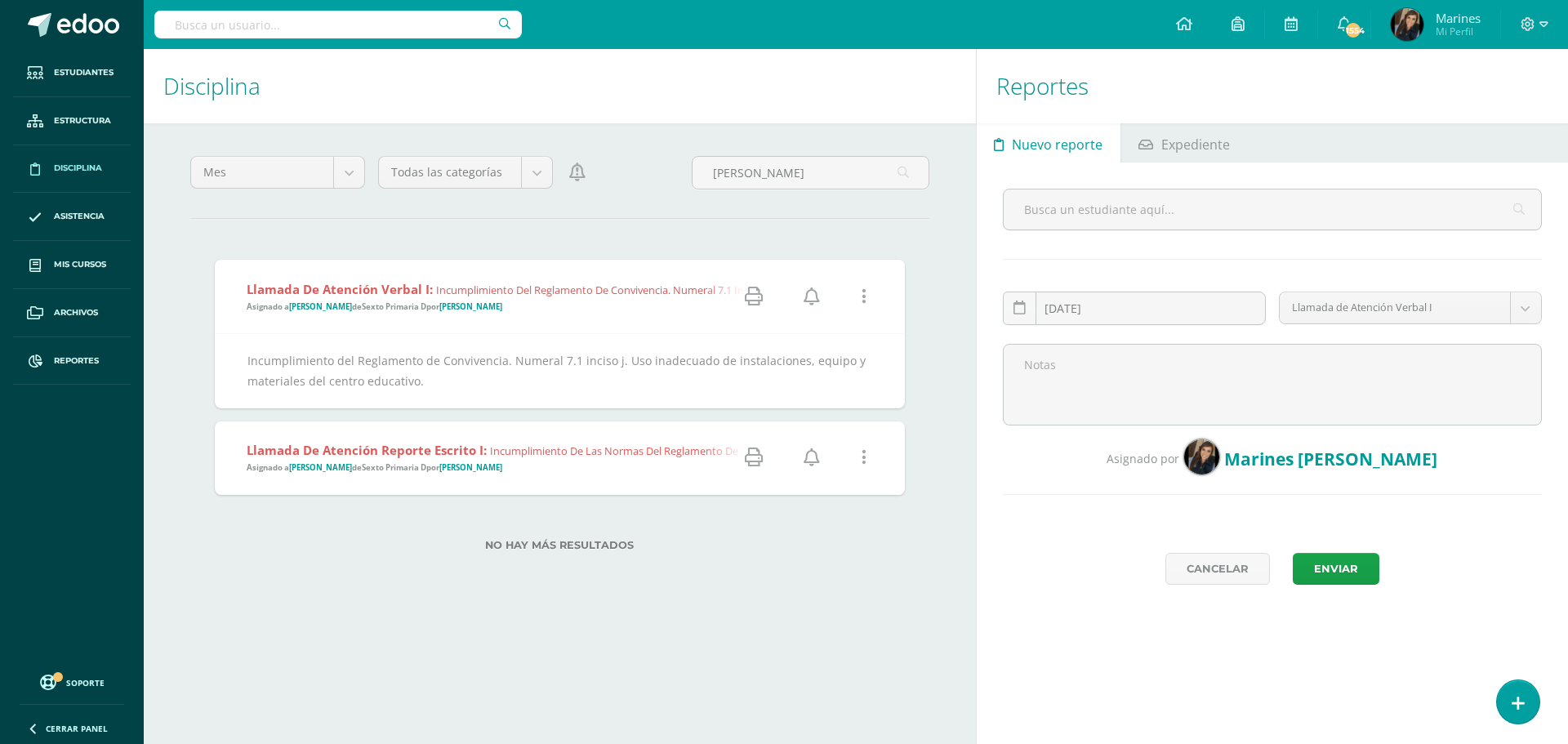
click at [565, 488] on div "Llamada de Atención Reporte Escrito I: Incumplimiento de las normas del Reglame…" at bounding box center [790, 459] width 1151 height 74
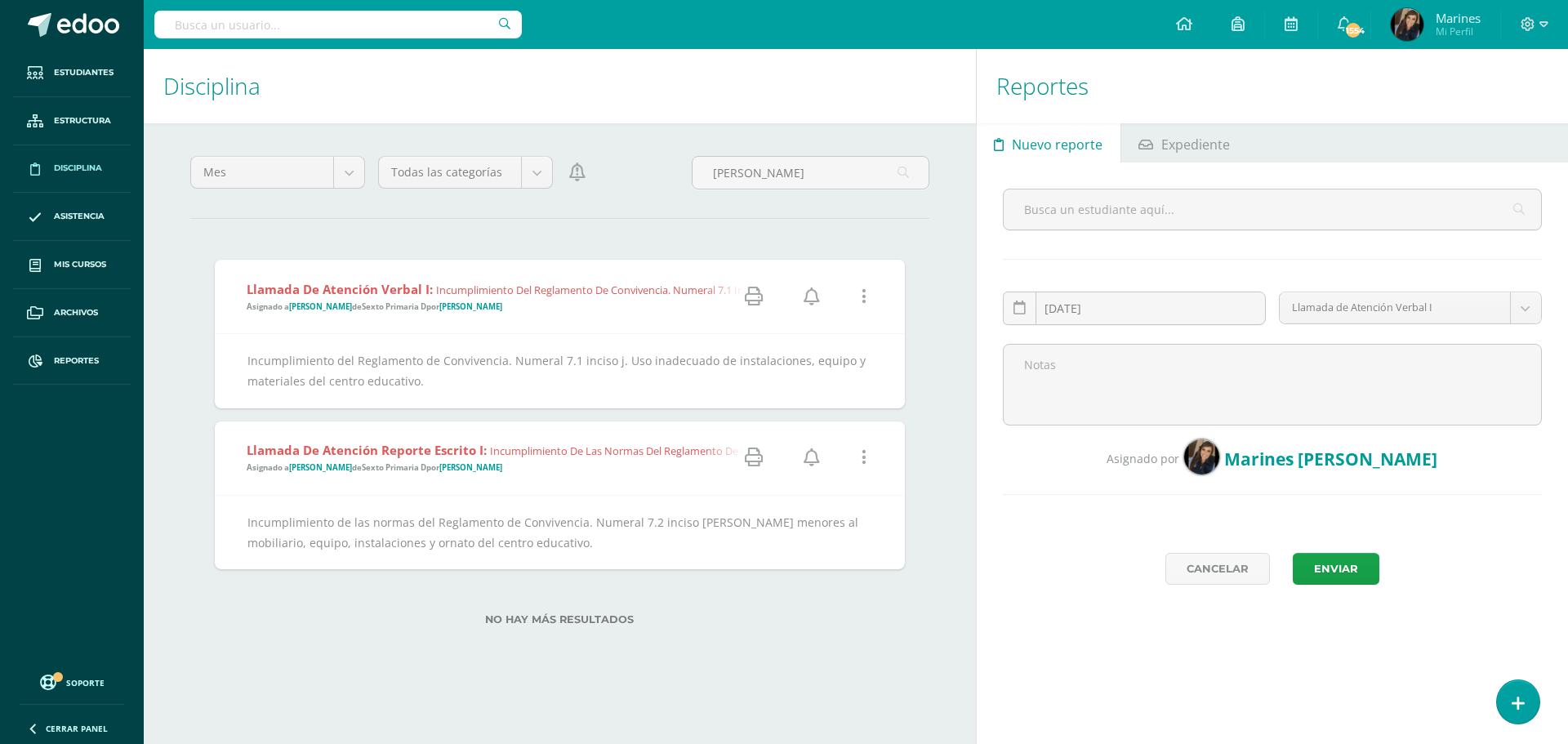
click at [869, 454] on link at bounding box center [864, 458] width 41 height 41
click at [824, 546] on link "Eliminar Falta" at bounding box center [833, 540] width 126 height 25
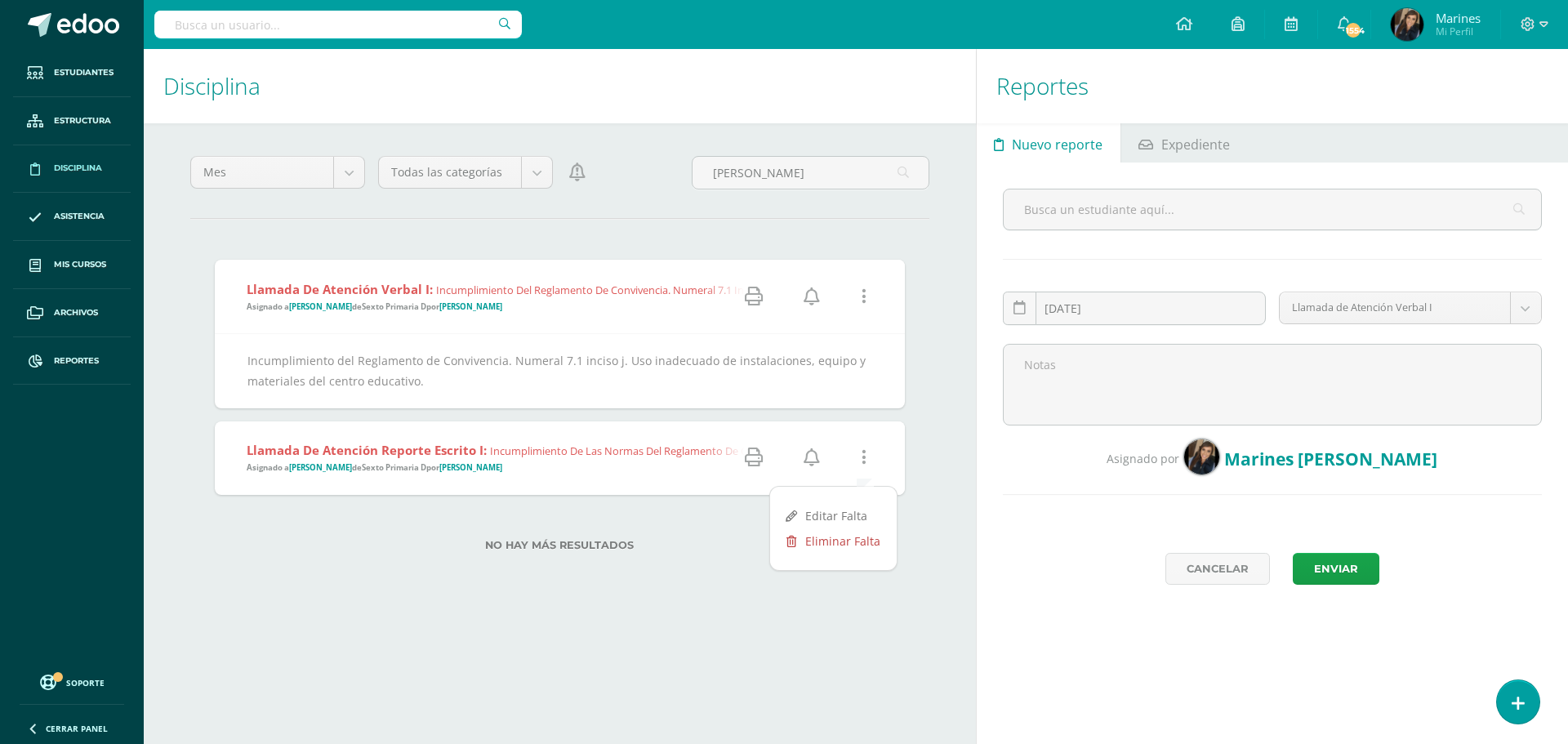
click at [824, 540] on link "Eliminar Falta" at bounding box center [833, 540] width 126 height 25
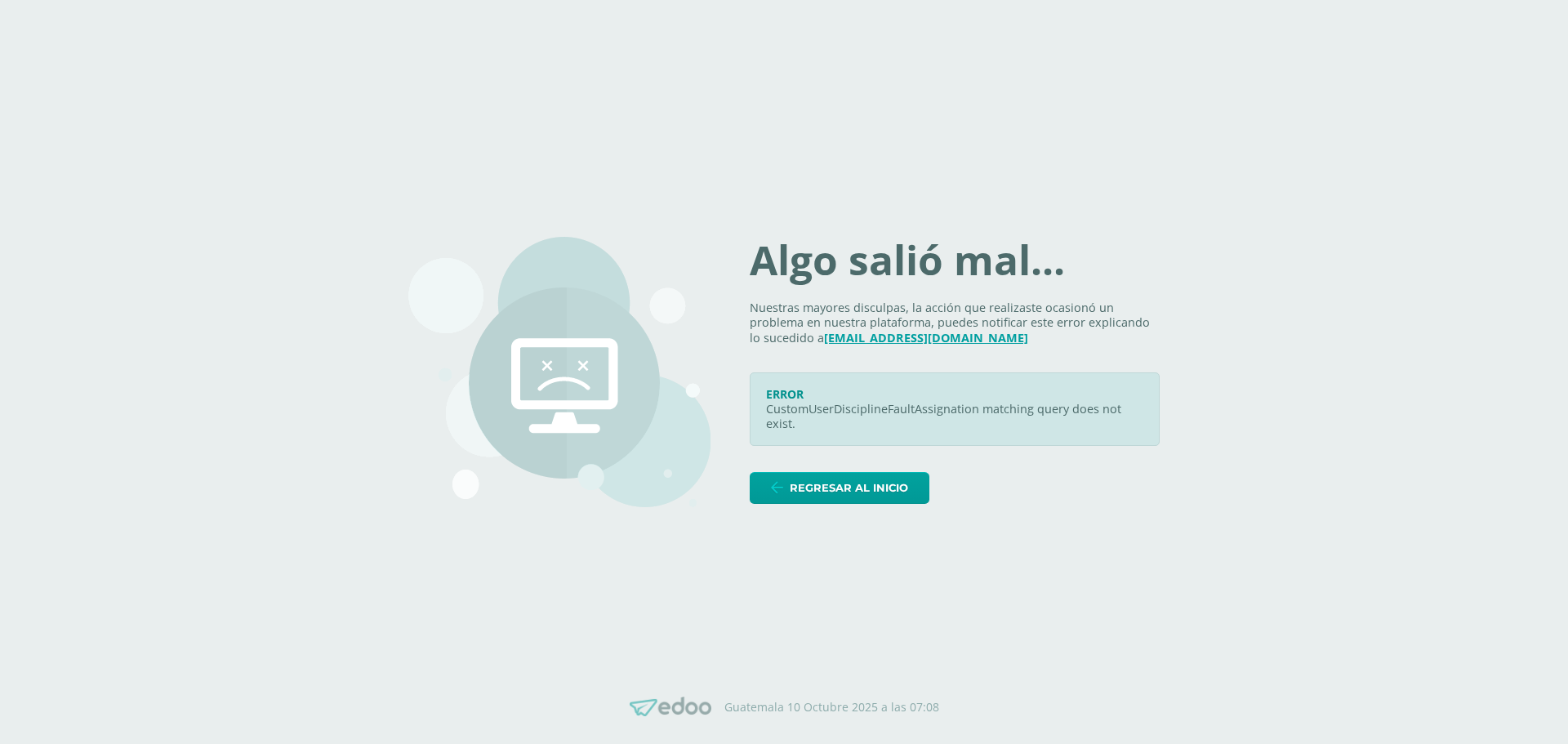
click at [1285, 152] on body "Algo salió mal... Nuestras mayores disculpas, la acción que realizaste ocasionó…" at bounding box center [784, 372] width 1568 height 744
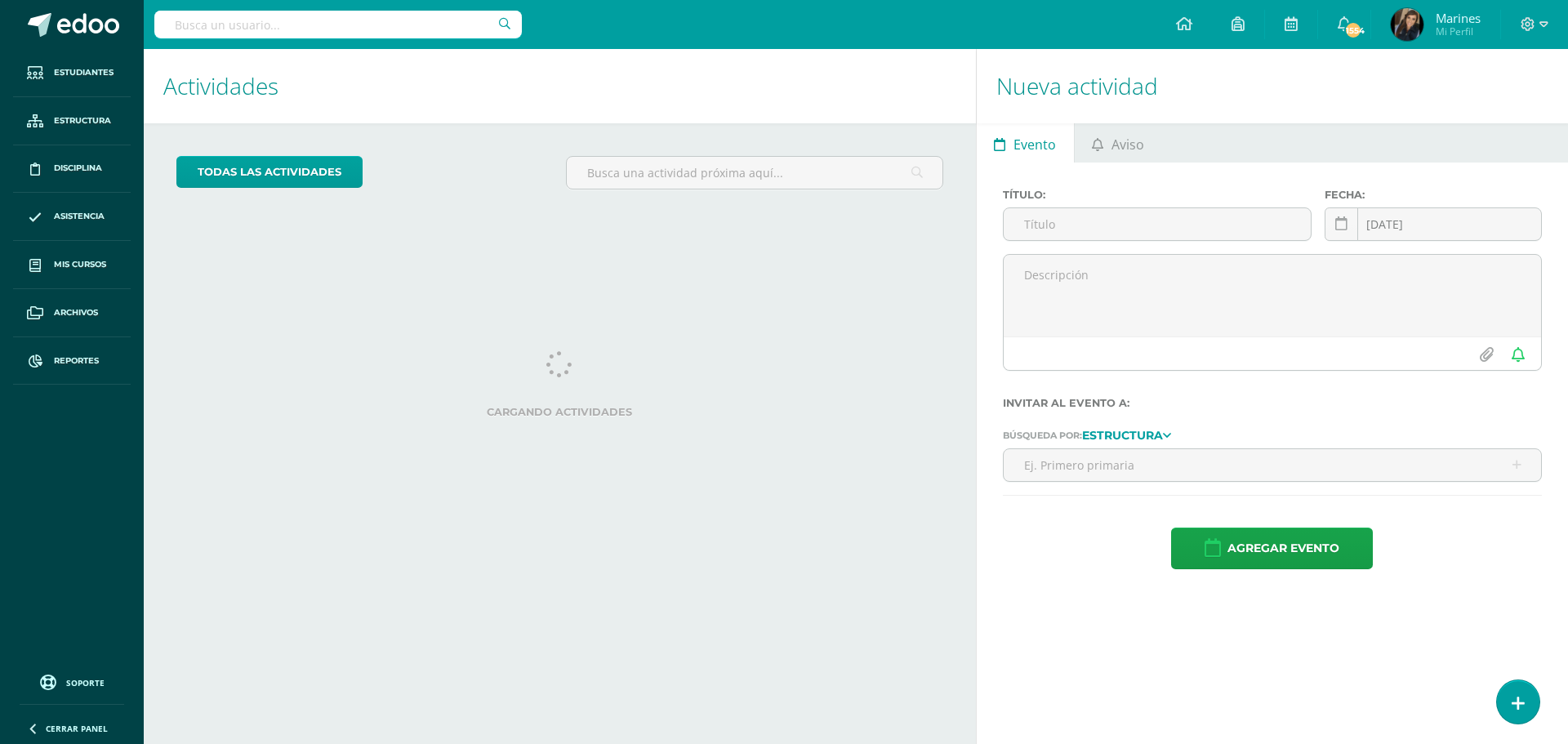
click at [229, 23] on input "text" at bounding box center [338, 24] width 368 height 27
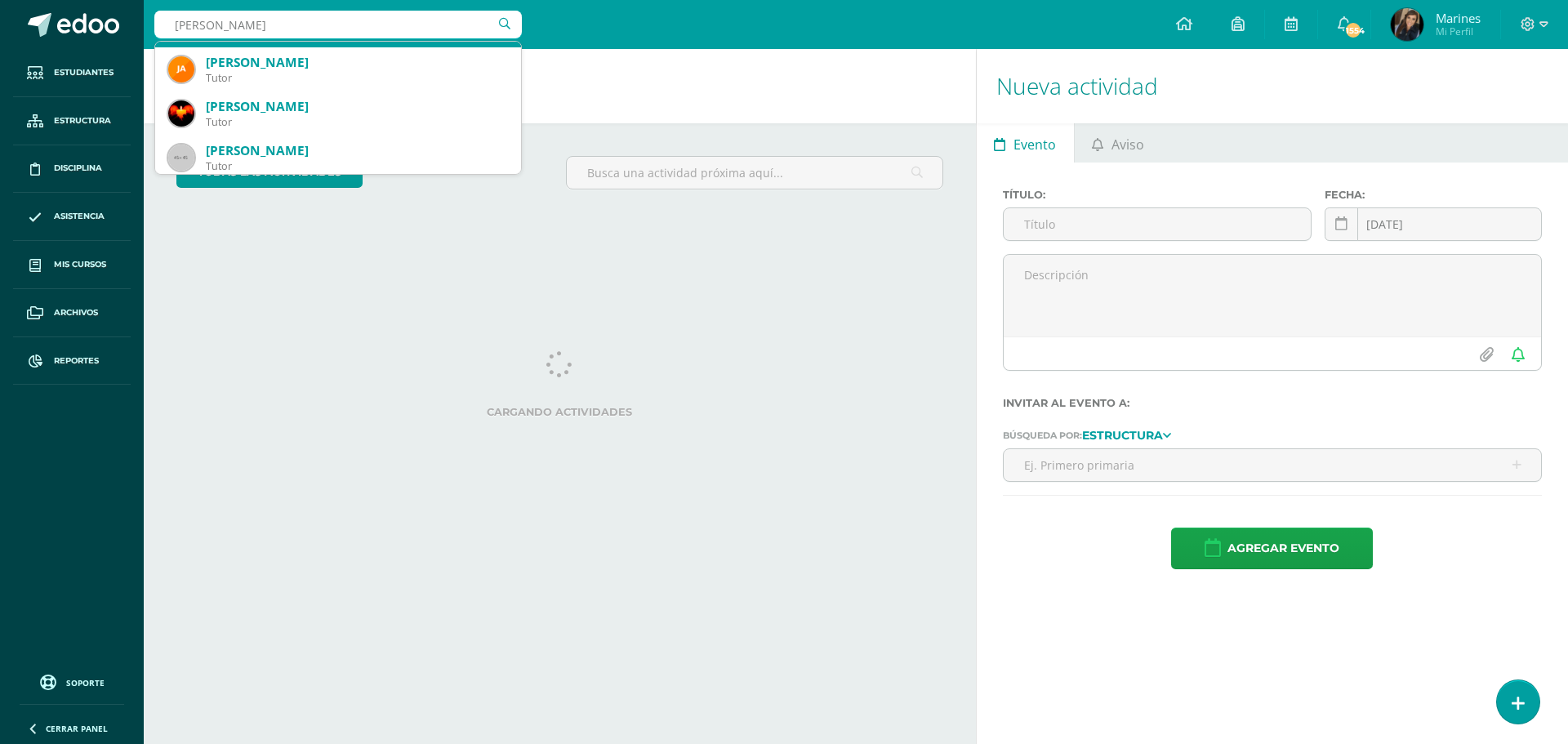
scroll to position [163, 0]
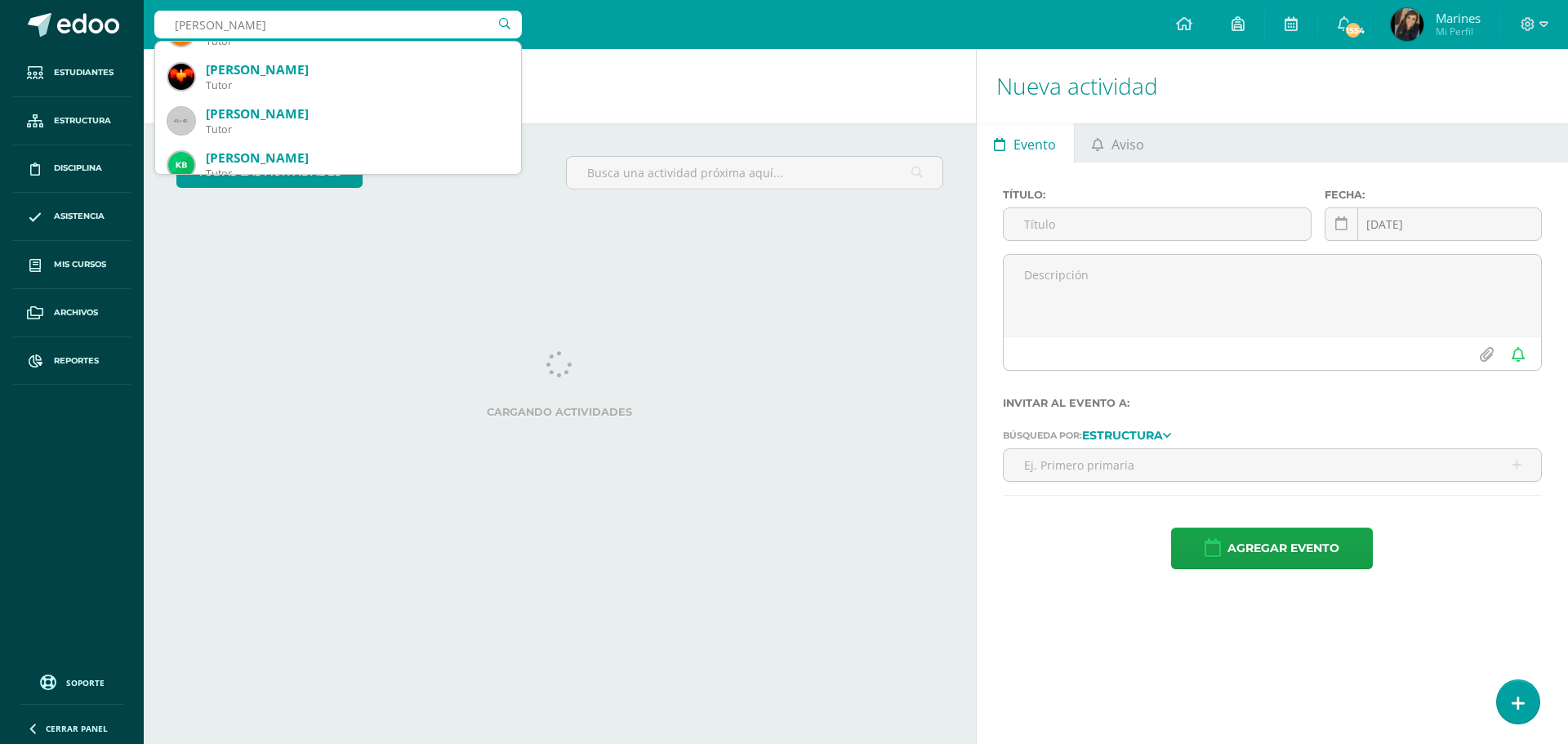
click at [168, 27] on input "barahona" at bounding box center [338, 24] width 368 height 27
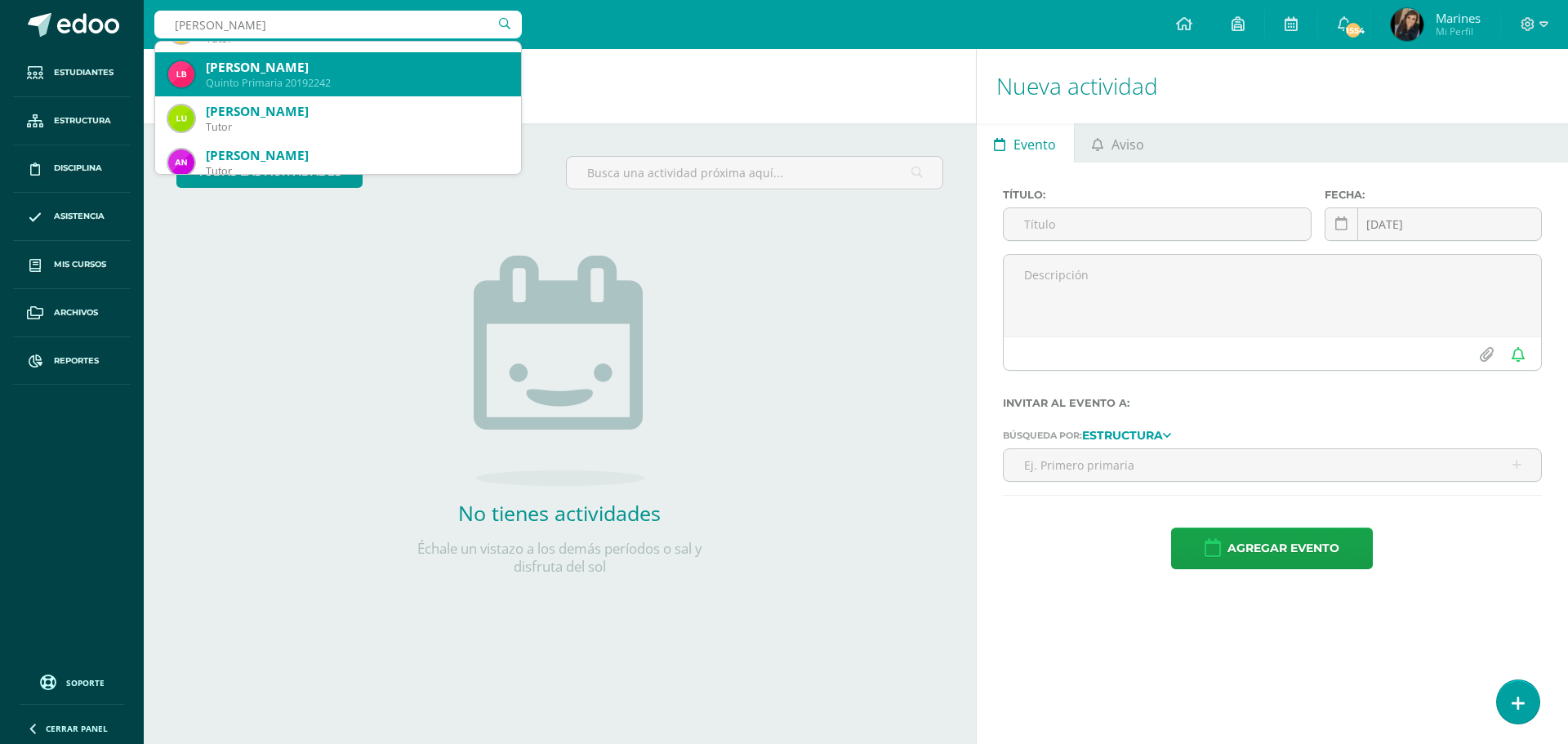
scroll to position [0, 0]
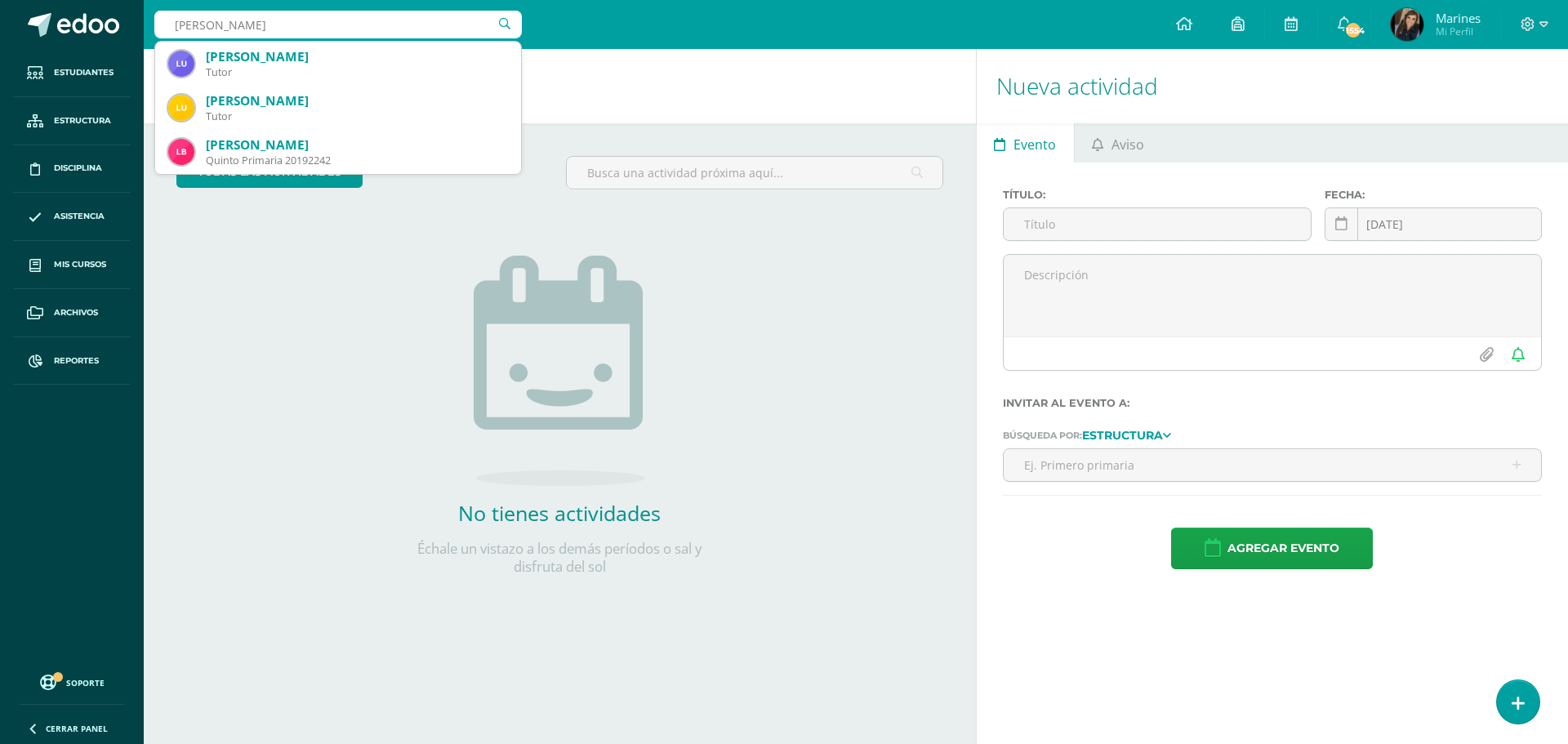
click at [301, 18] on input "Lucca barahona" at bounding box center [338, 24] width 368 height 27
click at [195, 25] on input "Lucca barahona" at bounding box center [338, 24] width 368 height 27
type input "Luca barahona"
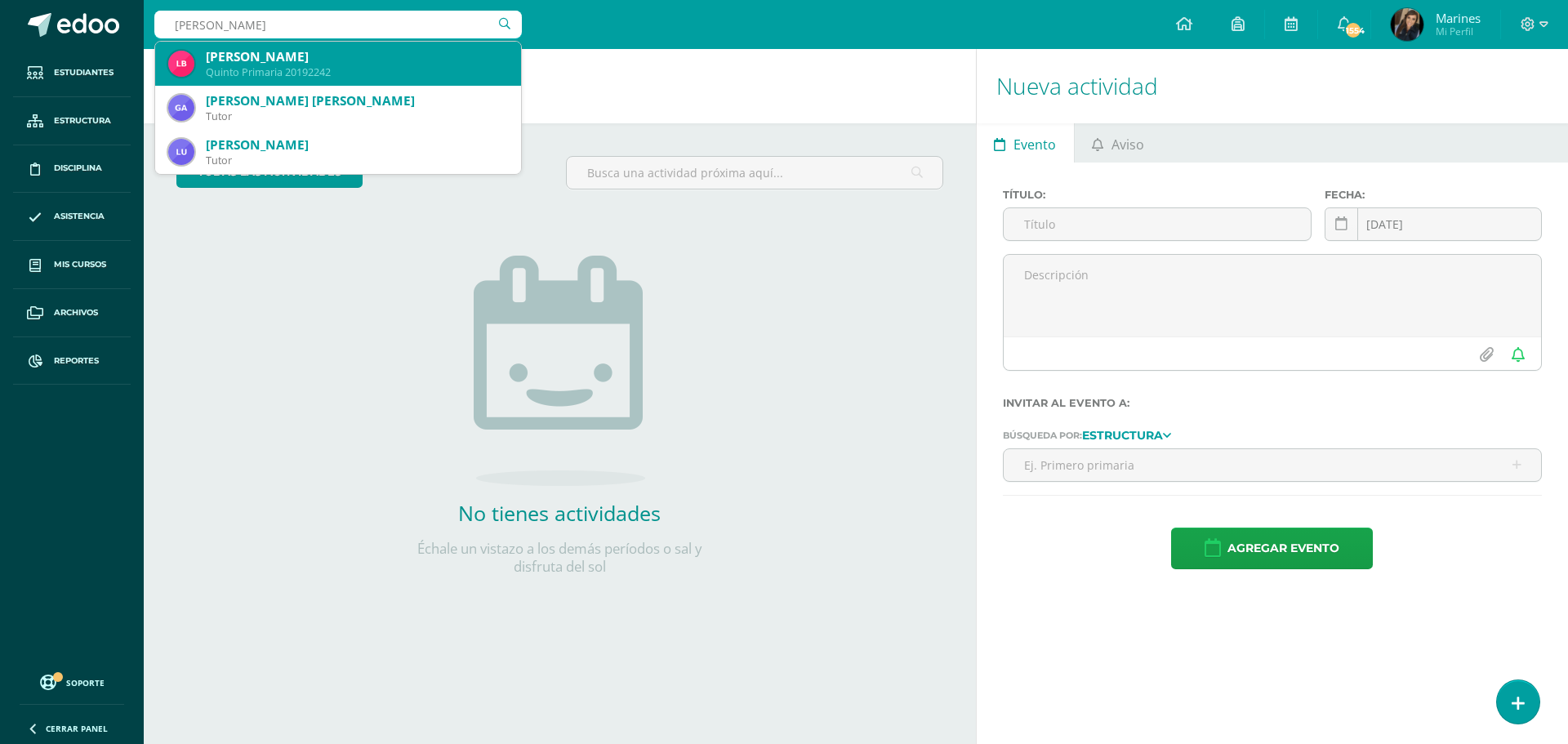
click at [265, 71] on div "Quinto Primaria 20192242" at bounding box center [357, 72] width 302 height 14
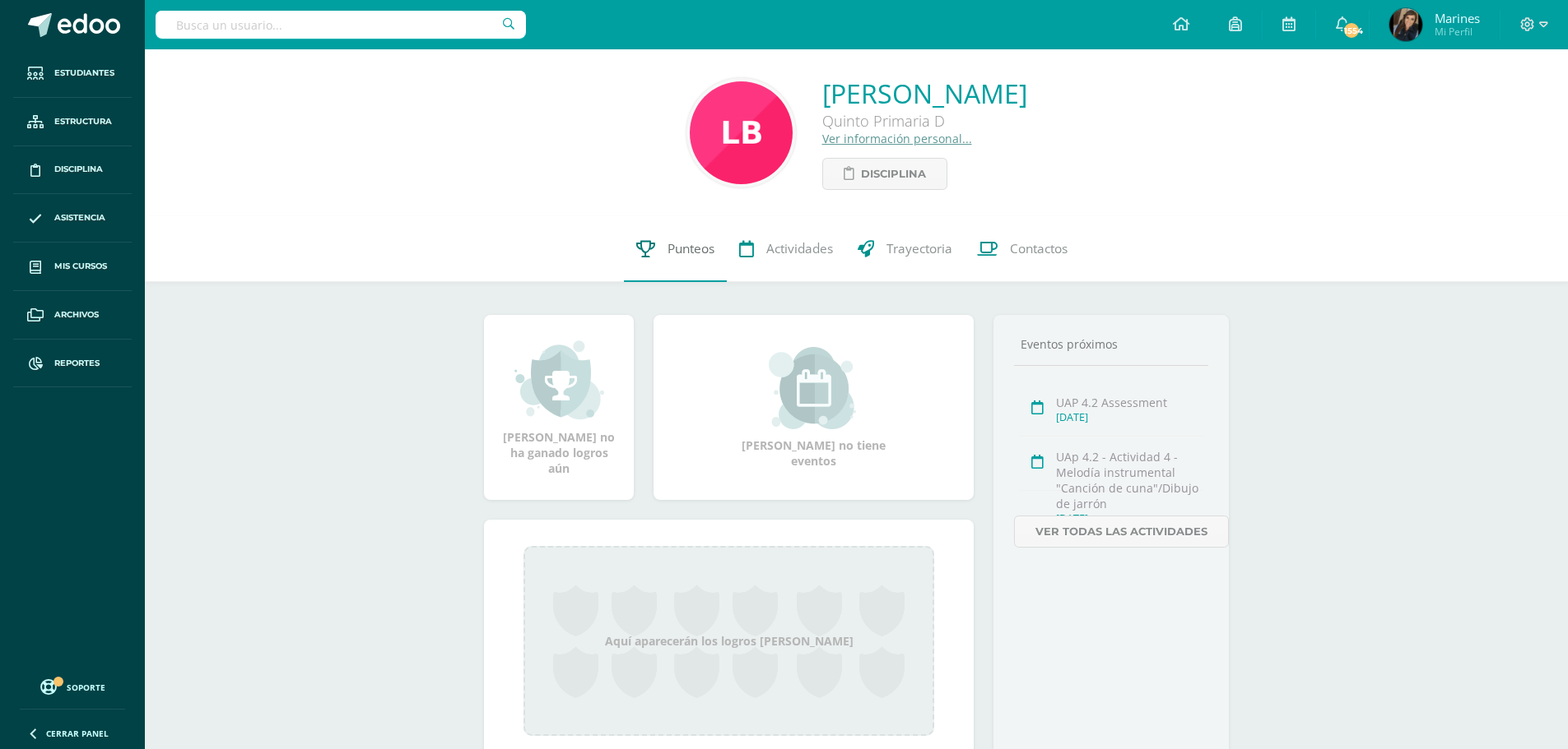
click at [691, 250] on span "Punteos" at bounding box center [691, 249] width 47 height 17
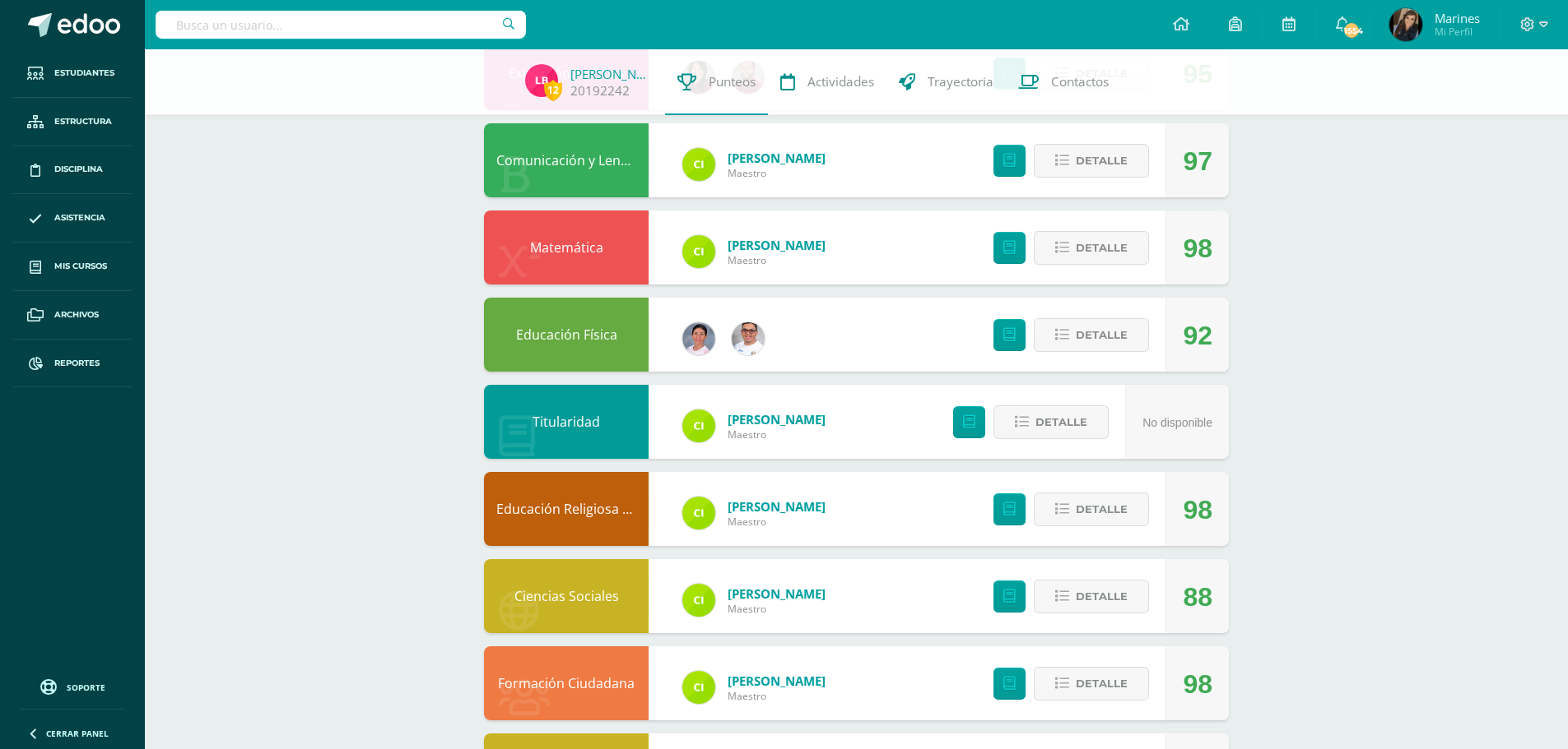
scroll to position [489, 0]
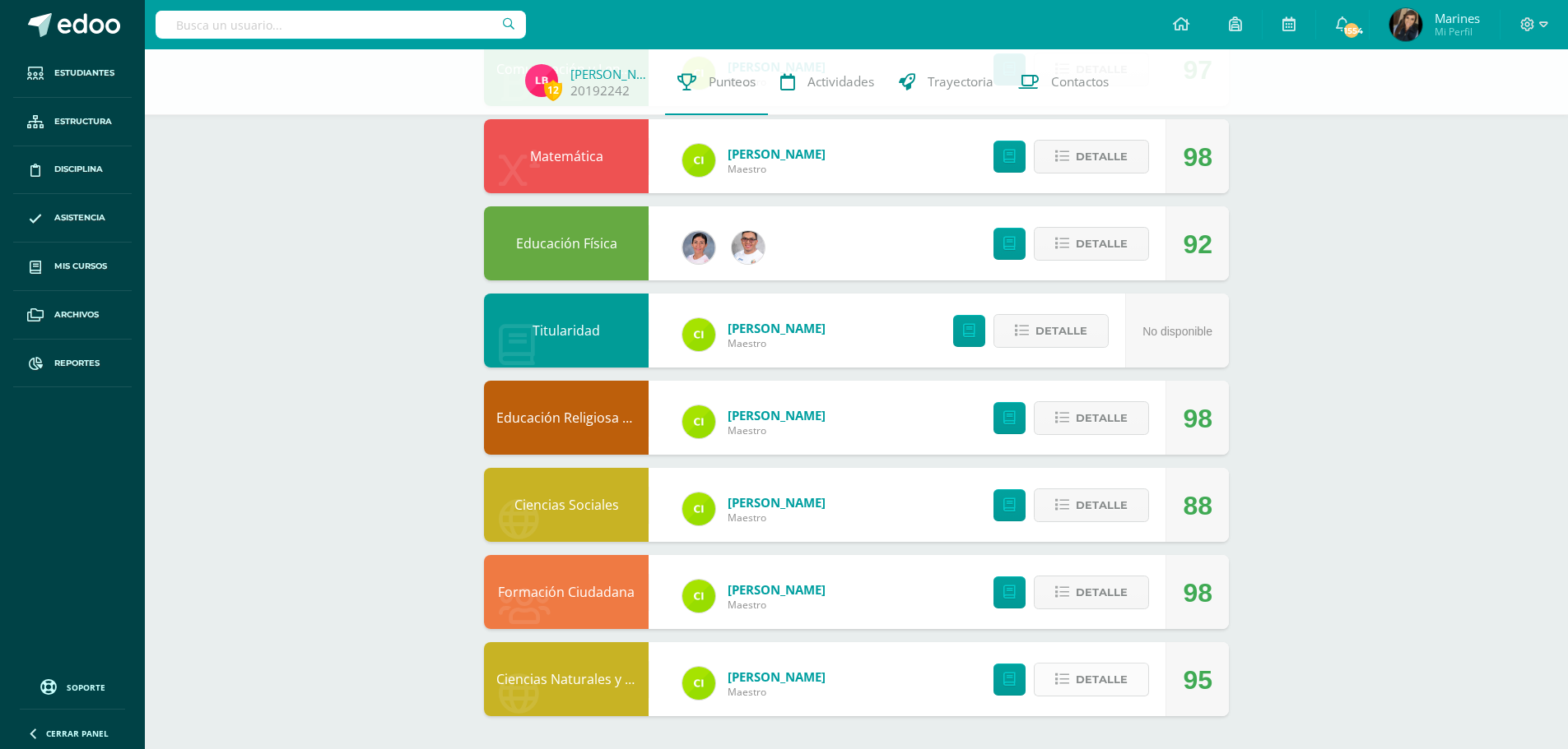
click at [1105, 679] on span "Detalle" at bounding box center [1102, 679] width 52 height 30
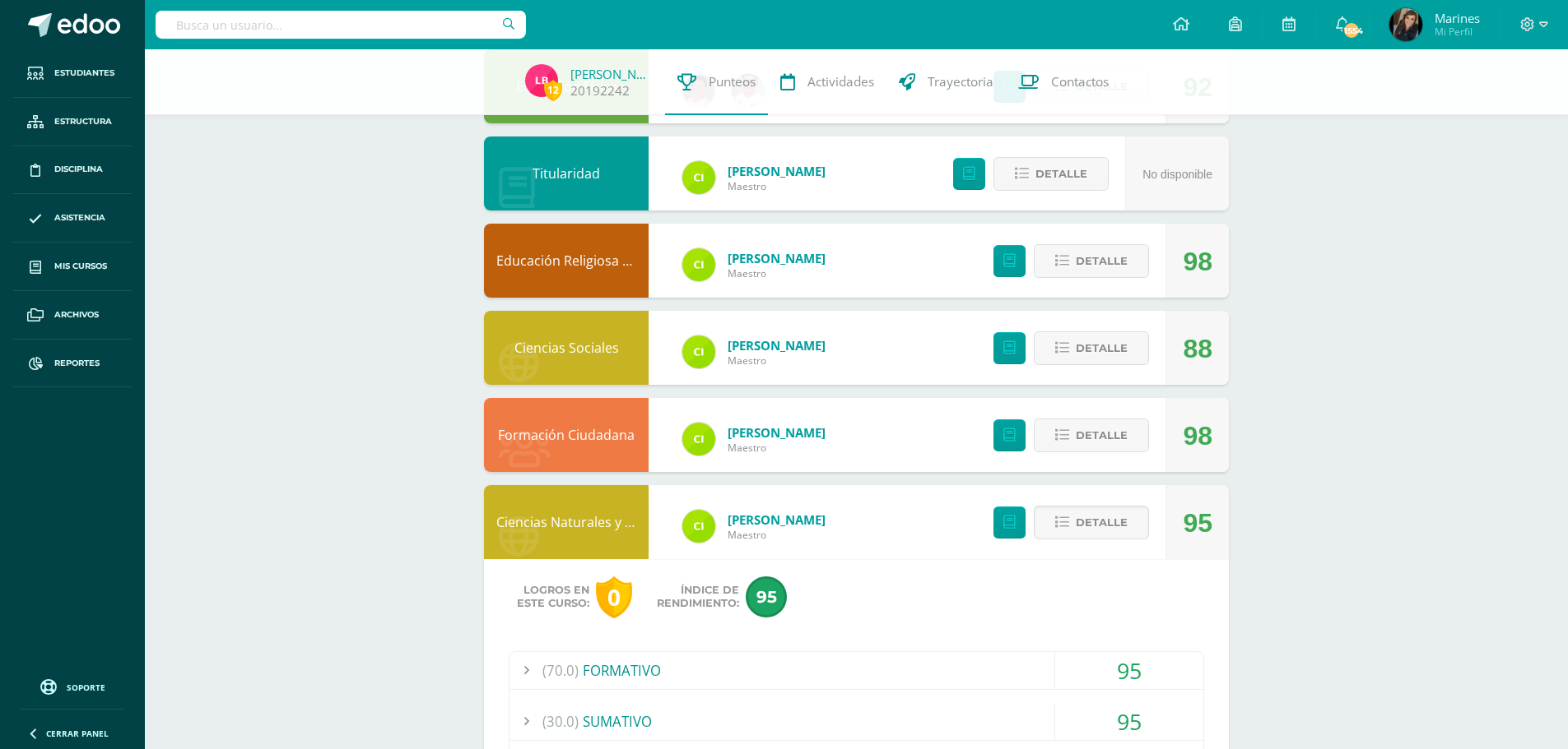
scroll to position [653, 0]
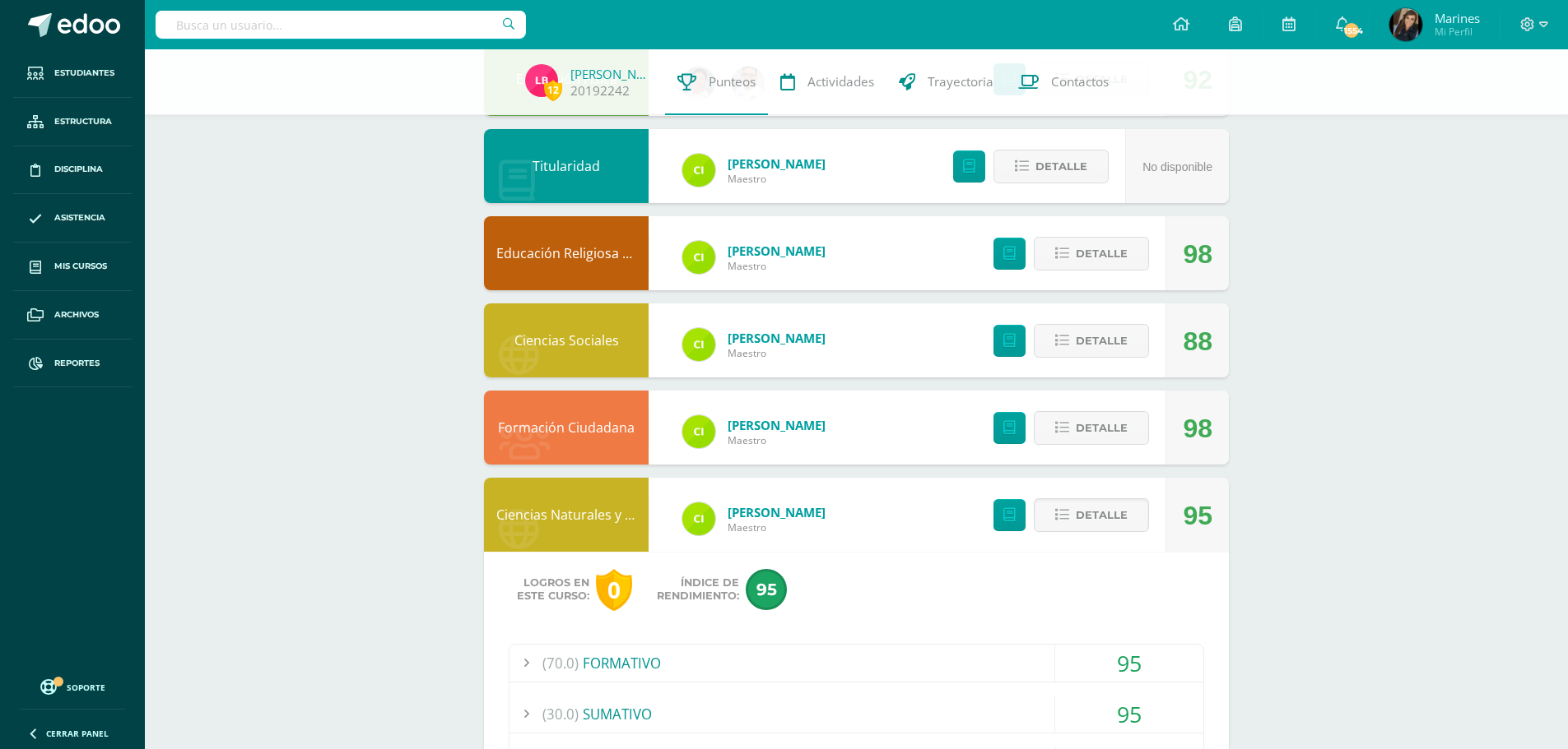
click at [633, 713] on div "(30.0) SUMATIVO" at bounding box center [857, 714] width 694 height 37
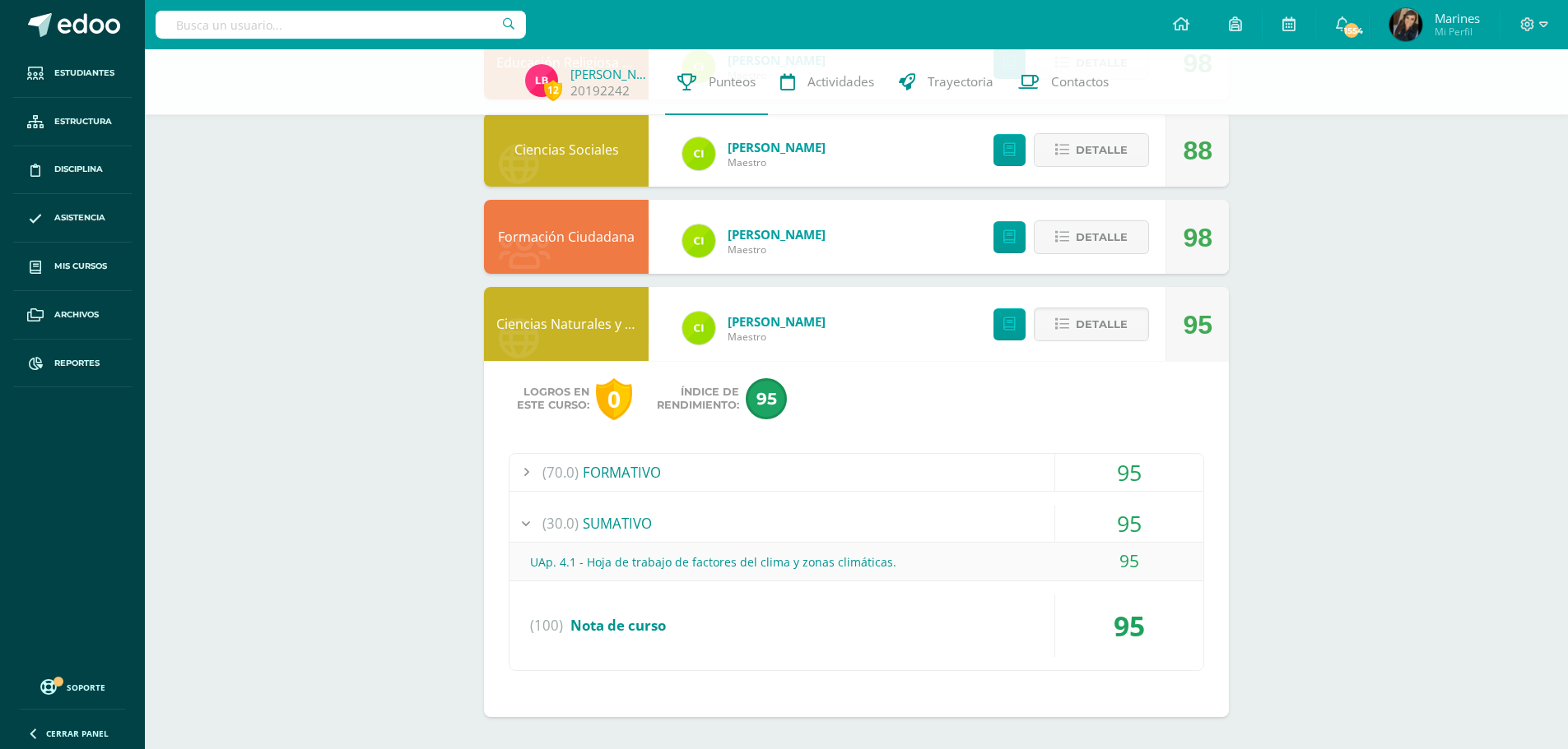
scroll to position [845, 0]
click at [615, 483] on div "(70.0) FORMATIVO" at bounding box center [857, 471] width 694 height 37
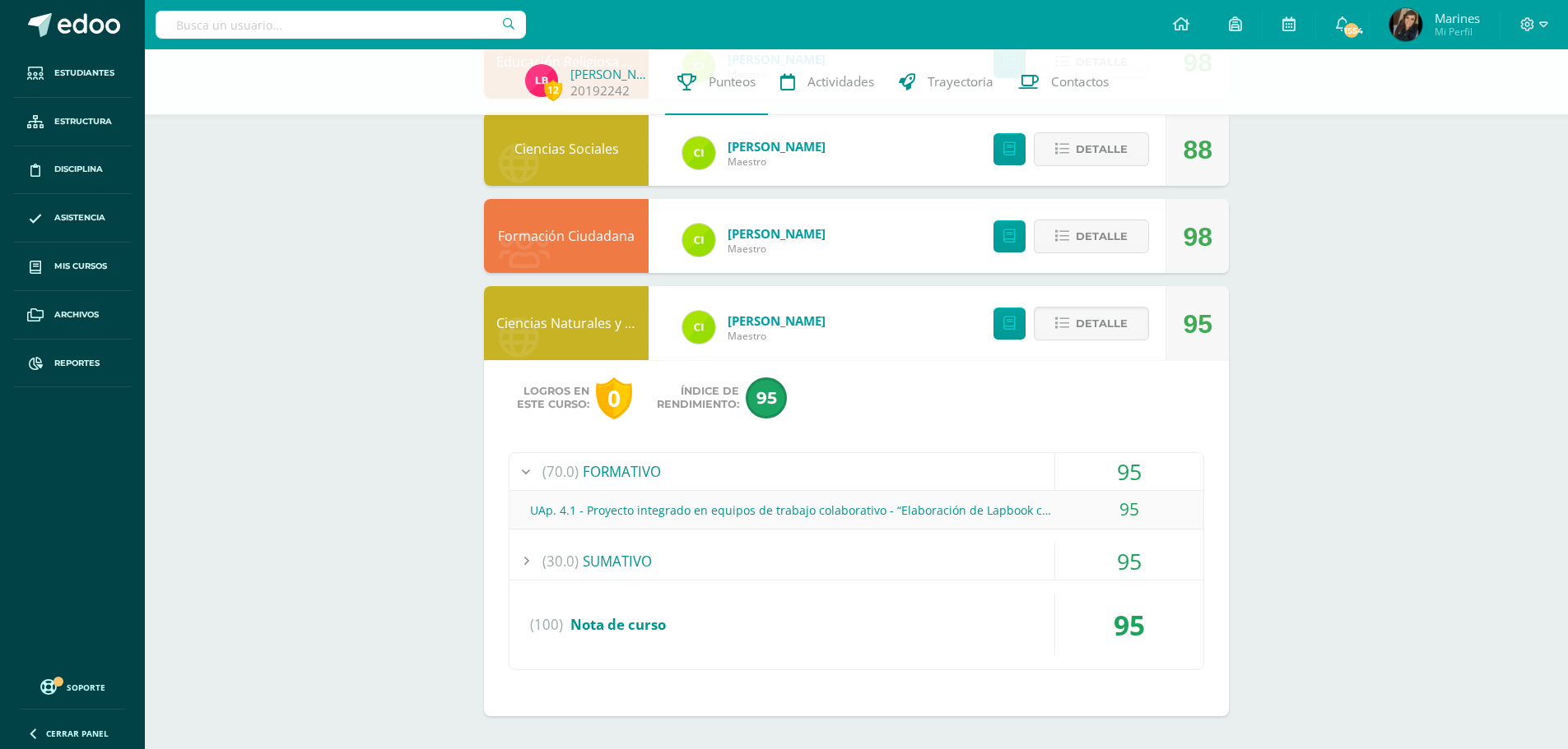
scroll to position [433, 0]
